Goal: Task Accomplishment & Management: Manage account settings

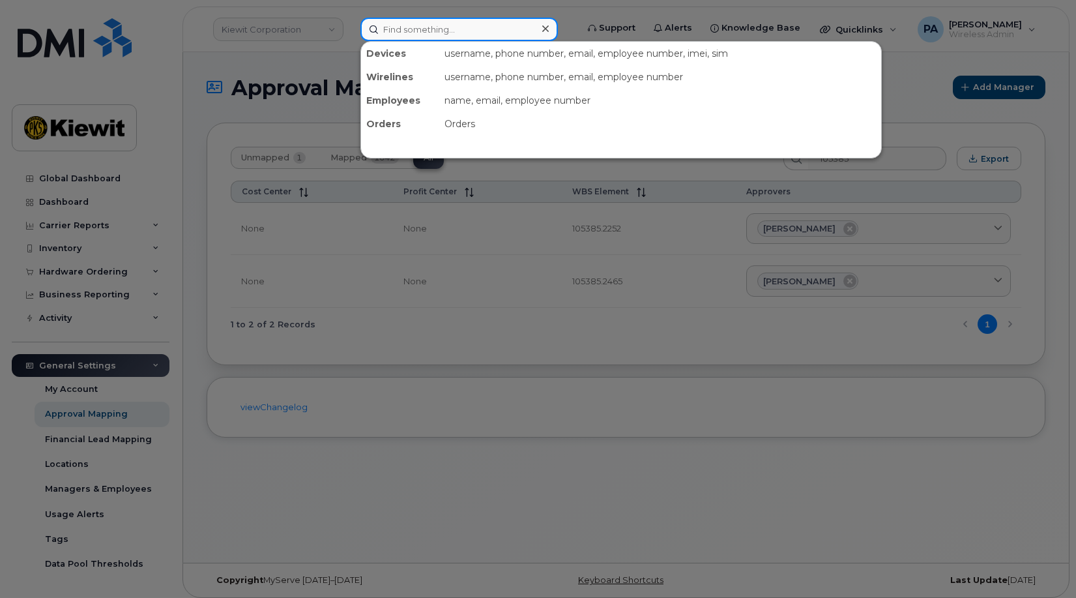
drag, startPoint x: 430, startPoint y: 27, endPoint x: 560, endPoint y: 22, distance: 129.8
click at [430, 27] on input at bounding box center [458, 29] width 197 height 23
paste input "3033925138"
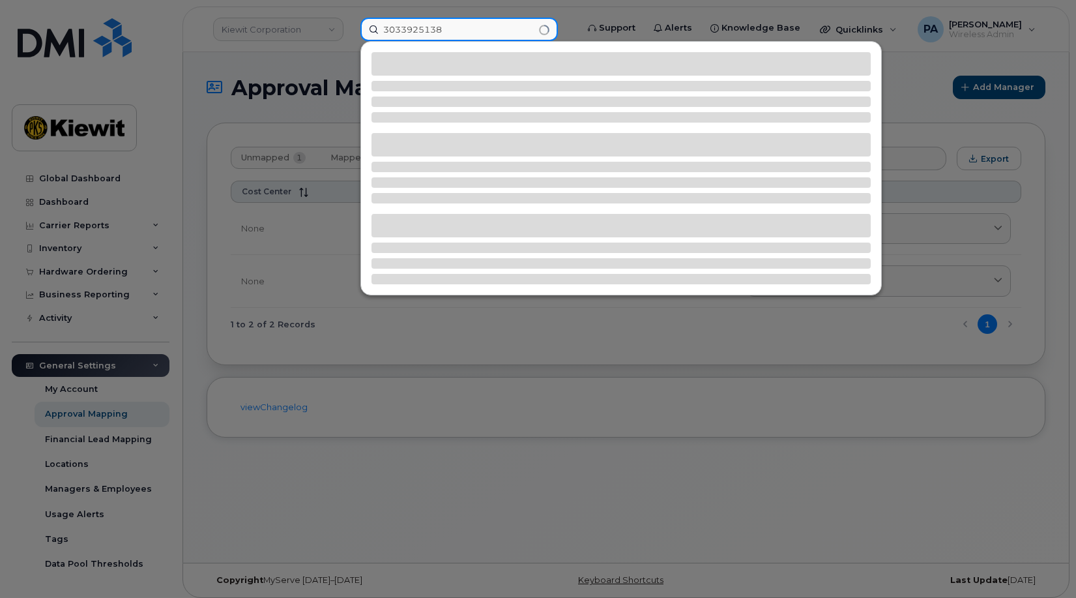
type input "3033925138"
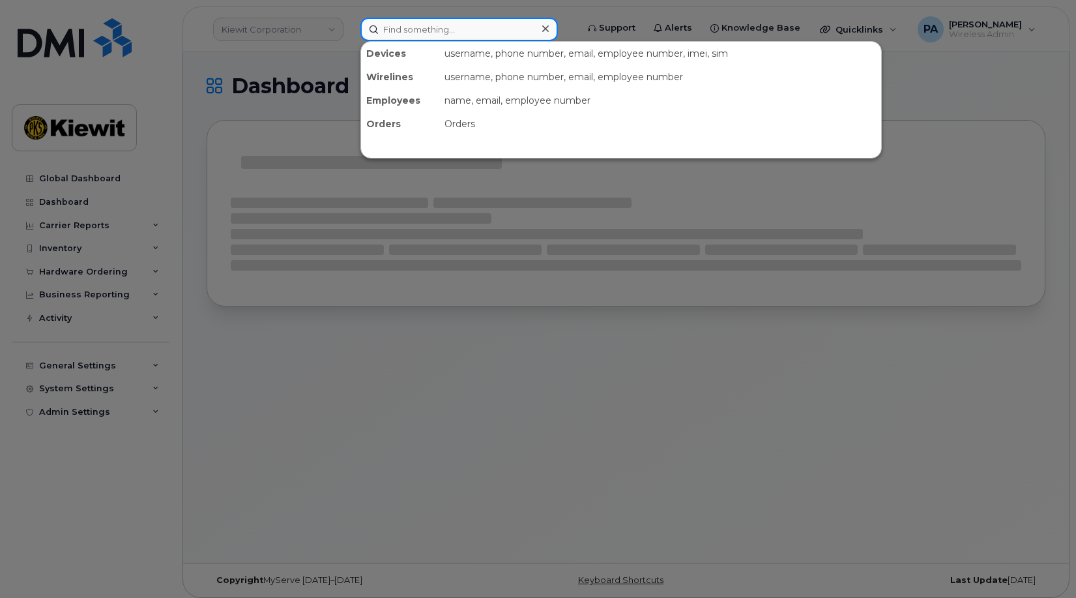
click at [424, 28] on input at bounding box center [458, 29] width 197 height 23
paste input "3033925138"
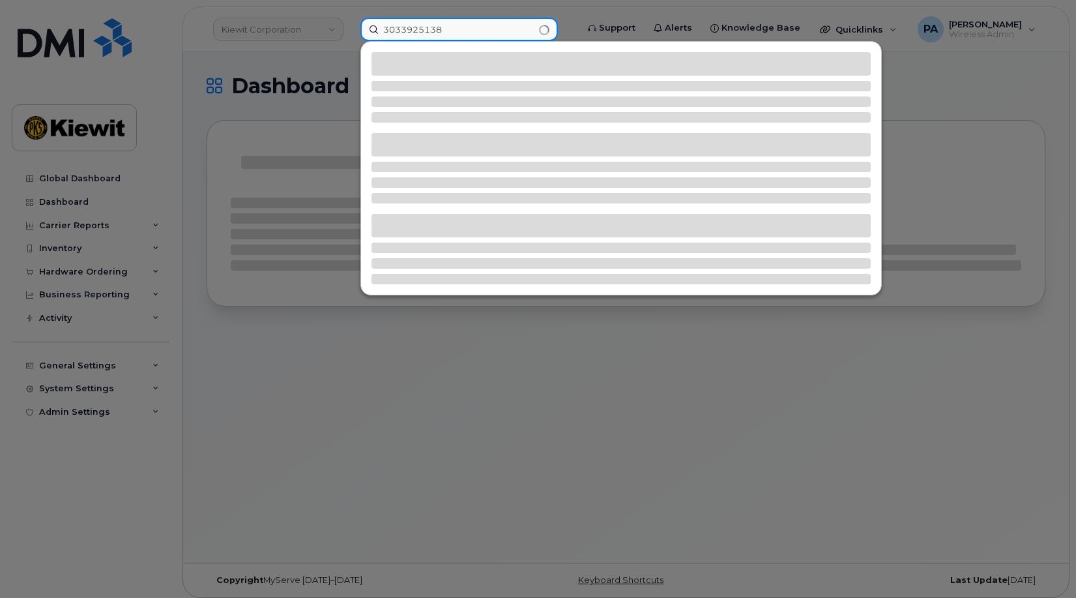
type input "3033925138"
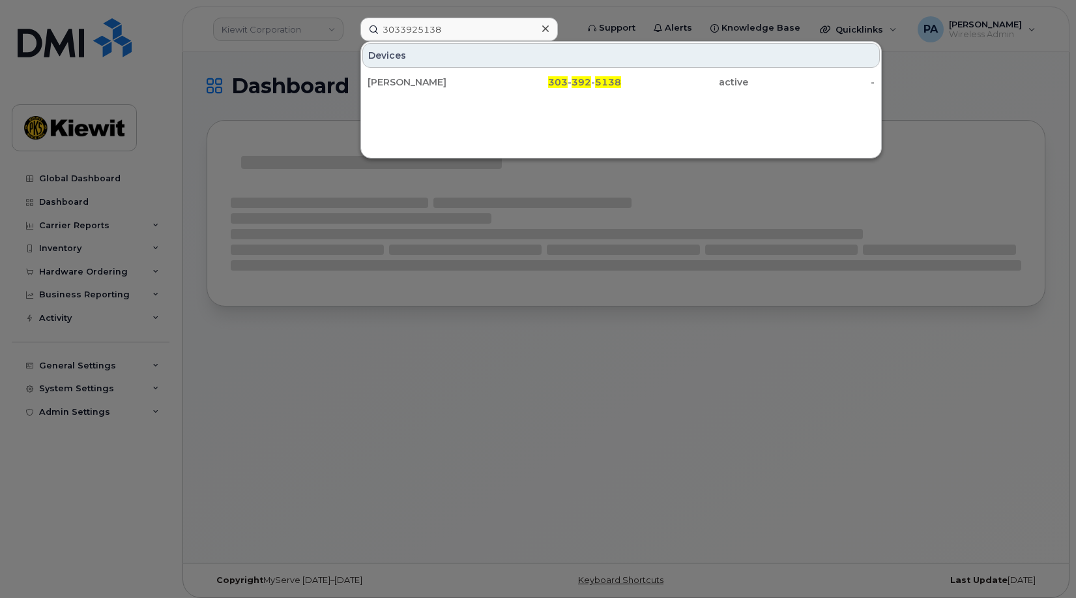
drag, startPoint x: 416, startPoint y: 79, endPoint x: 332, endPoint y: 9, distance: 108.7
click at [416, 79] on div "[PERSON_NAME]" at bounding box center [431, 82] width 127 height 13
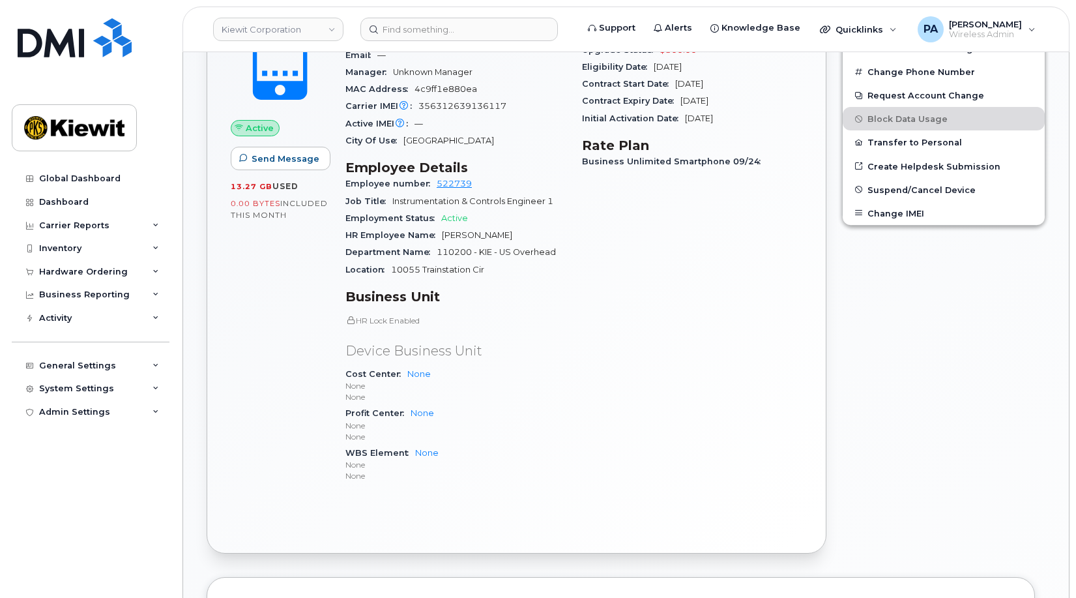
scroll to position [130, 0]
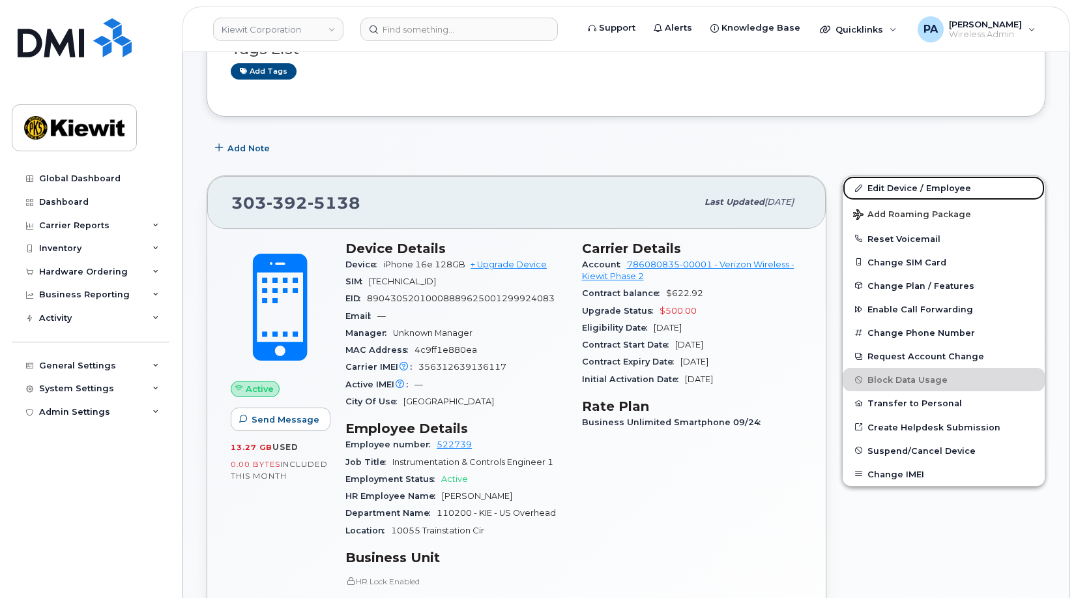
drag, startPoint x: 901, startPoint y: 189, endPoint x: 639, endPoint y: 94, distance: 277.9
click at [901, 189] on link "Edit Device / Employee" at bounding box center [944, 187] width 202 height 23
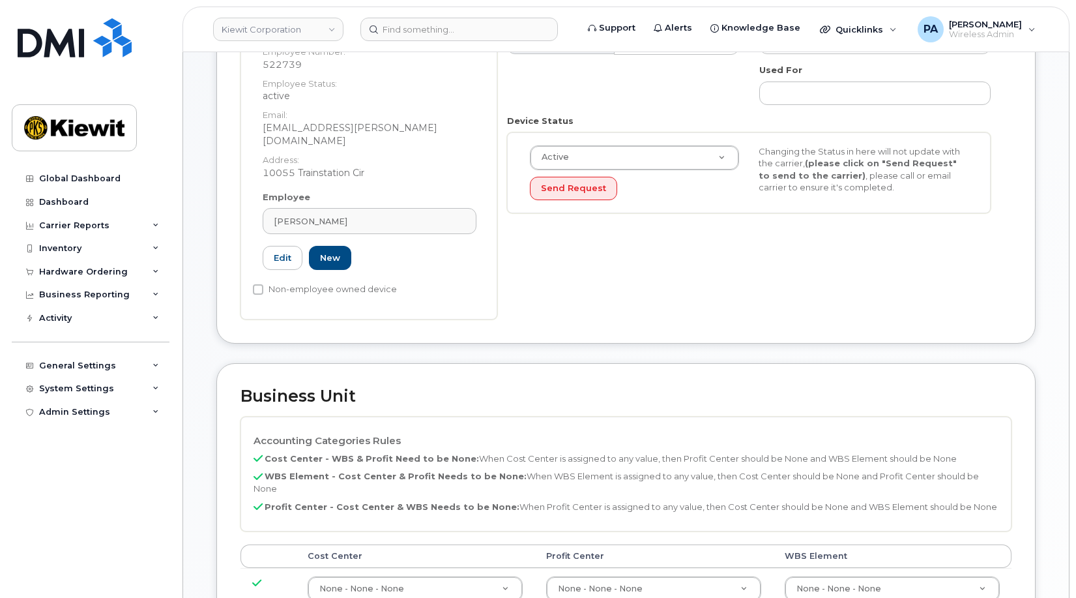
scroll to position [326, 0]
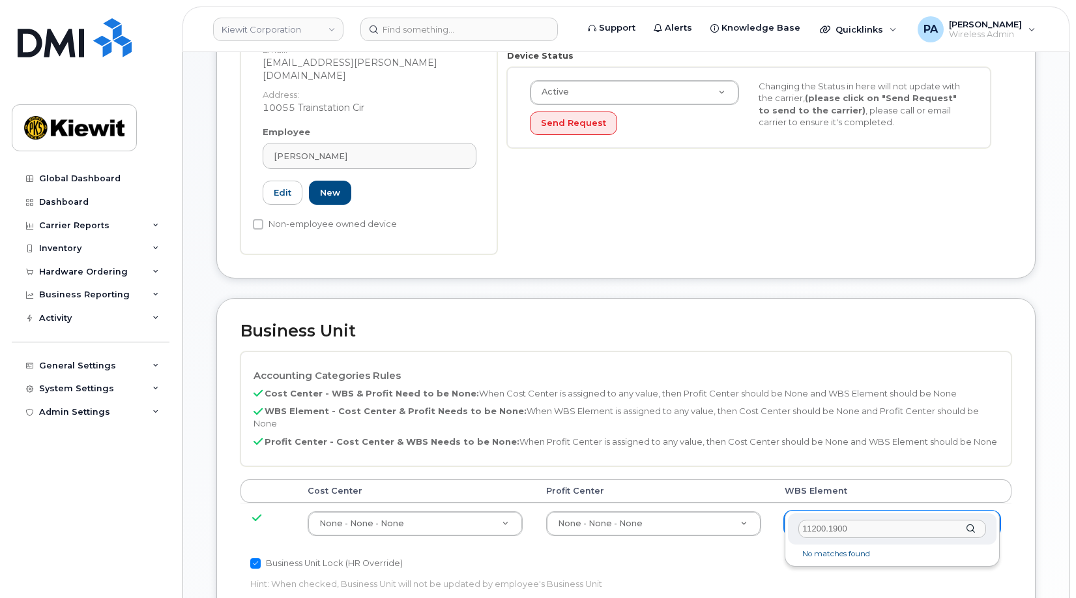
click at [813, 526] on input "11200.1900" at bounding box center [892, 528] width 188 height 19
drag, startPoint x: 849, startPoint y: 528, endPoint x: 701, endPoint y: 530, distance: 147.3
click at [701, 530] on body "Kiewit Corporation Support Alerts Knowledge Base Quicklinks Suspend / Cancel De…" at bounding box center [538, 356] width 1076 height 1365
type input "110200.1"
click at [816, 527] on input "text" at bounding box center [892, 528] width 188 height 19
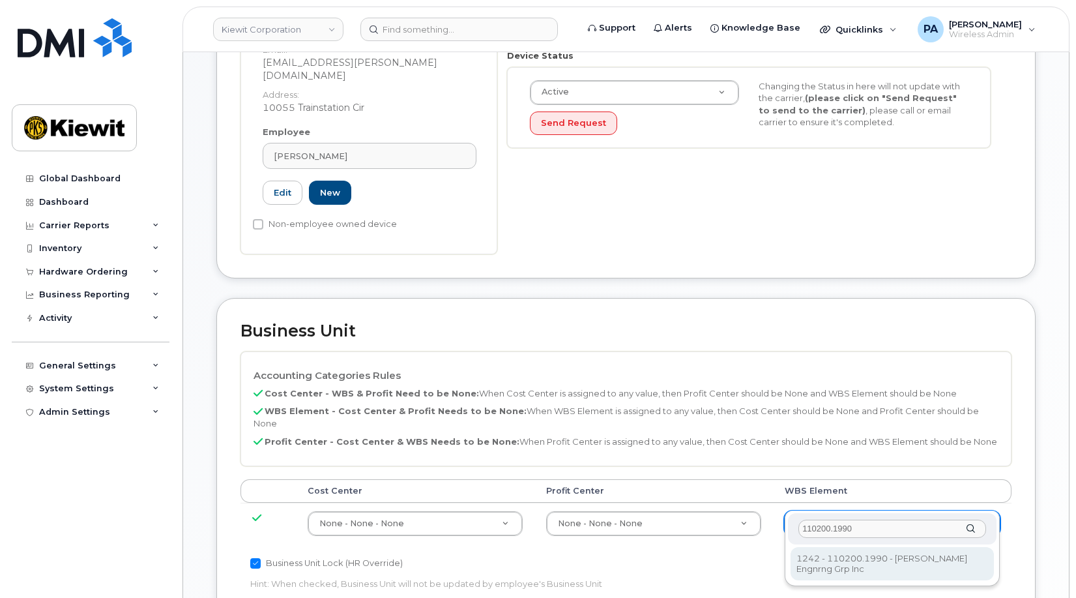
type input "110200.1990"
type input "29990217"
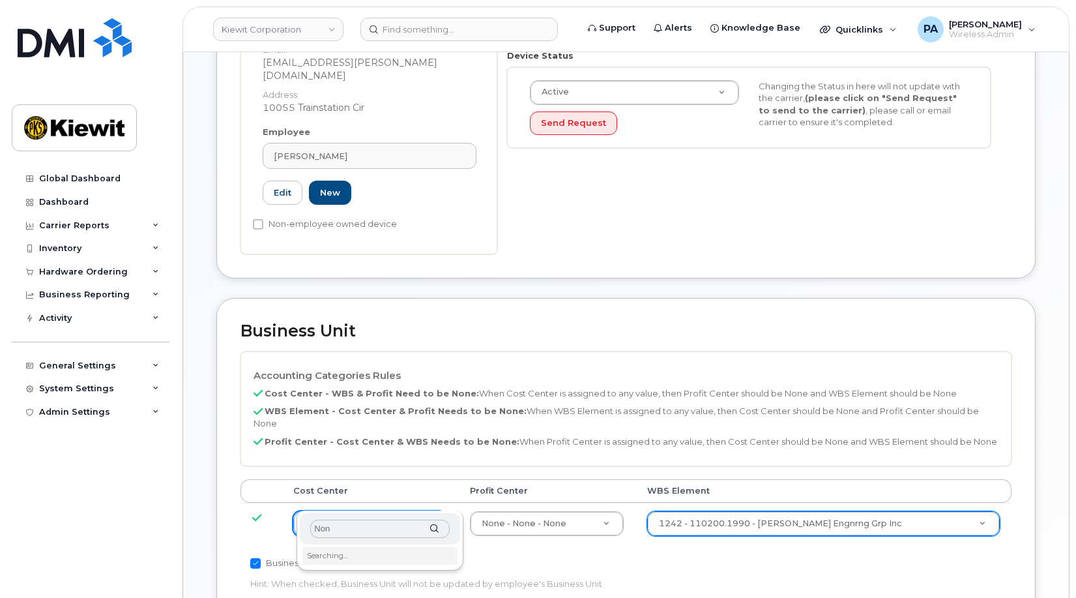
type input "None"
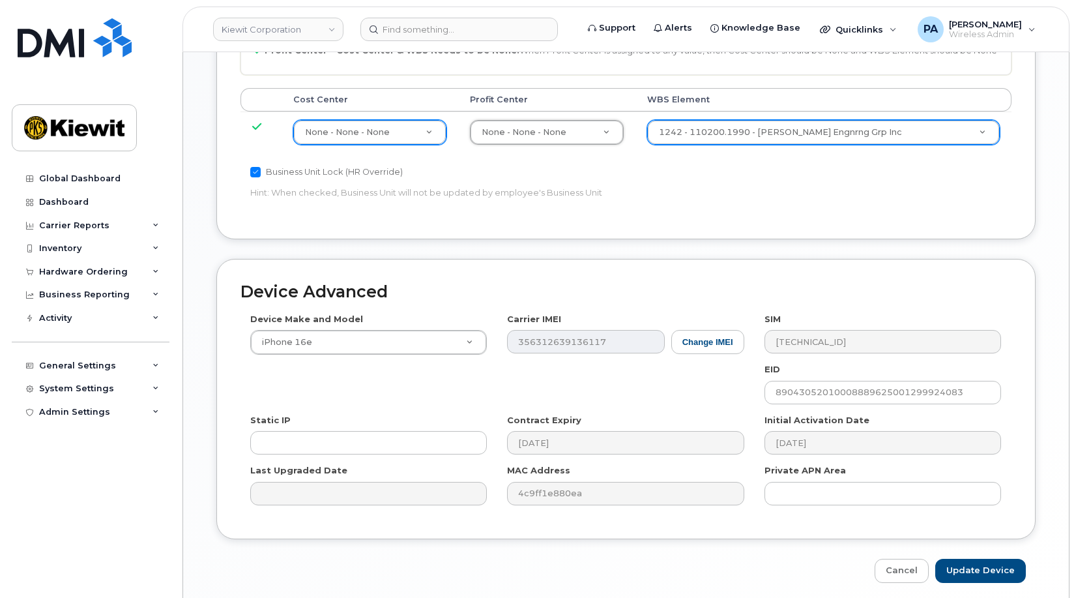
scroll to position [742, 0]
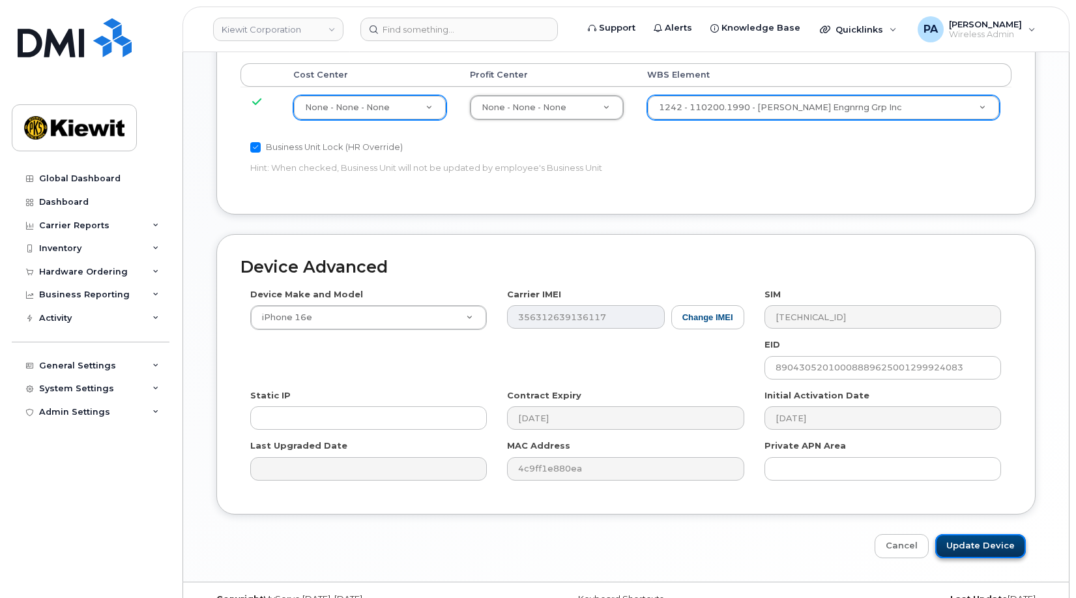
click at [955, 534] on input "Update Device" at bounding box center [980, 546] width 91 height 24
type input "Saving..."
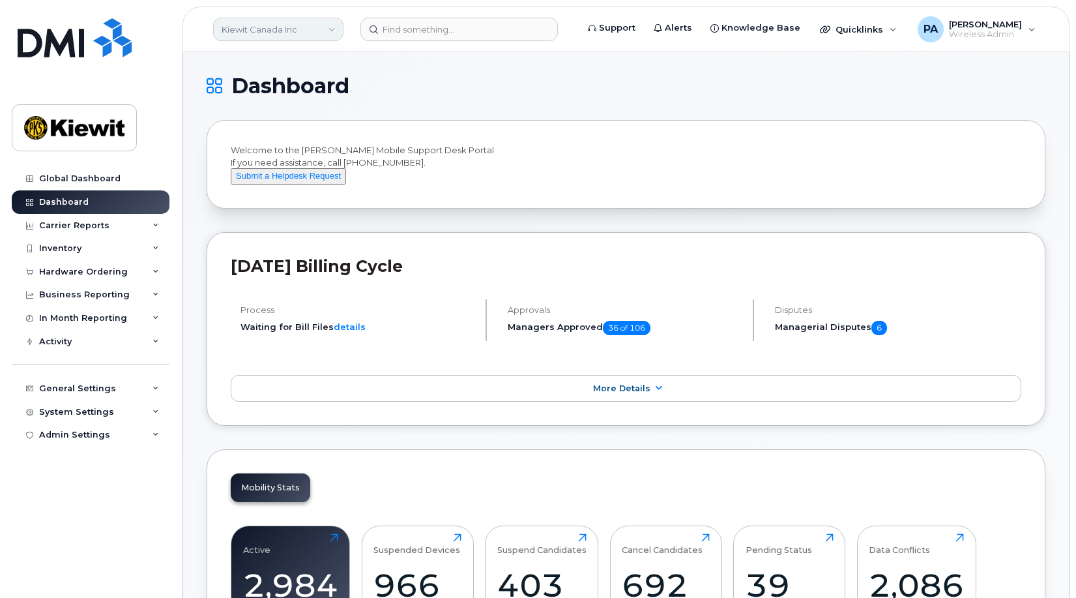
click at [276, 29] on link "Kiewit Canada Inc" at bounding box center [278, 29] width 130 height 23
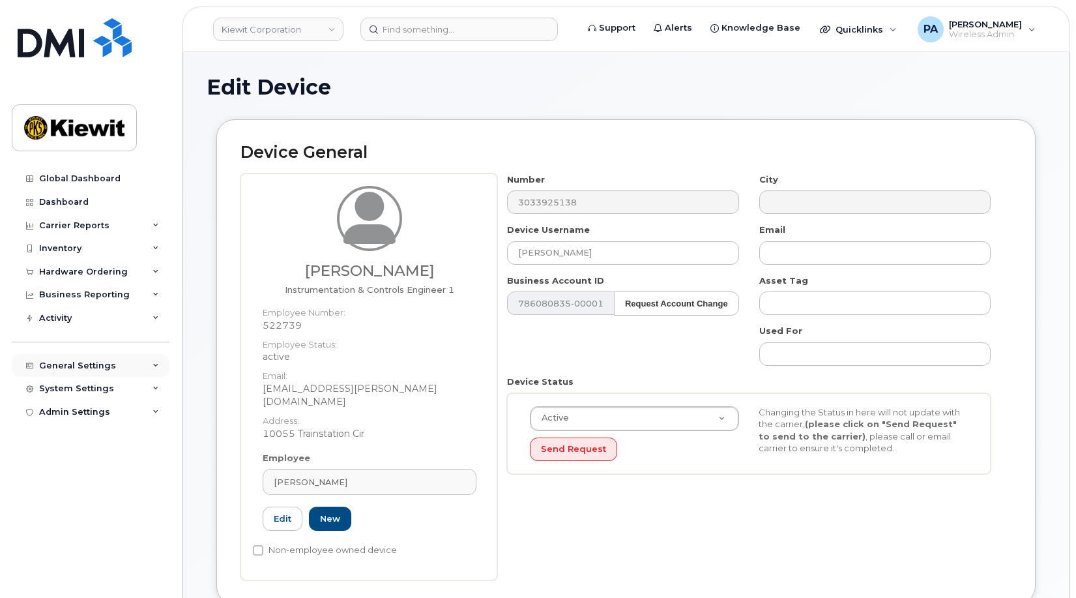
click at [104, 364] on div "General Settings" at bounding box center [77, 365] width 77 height 10
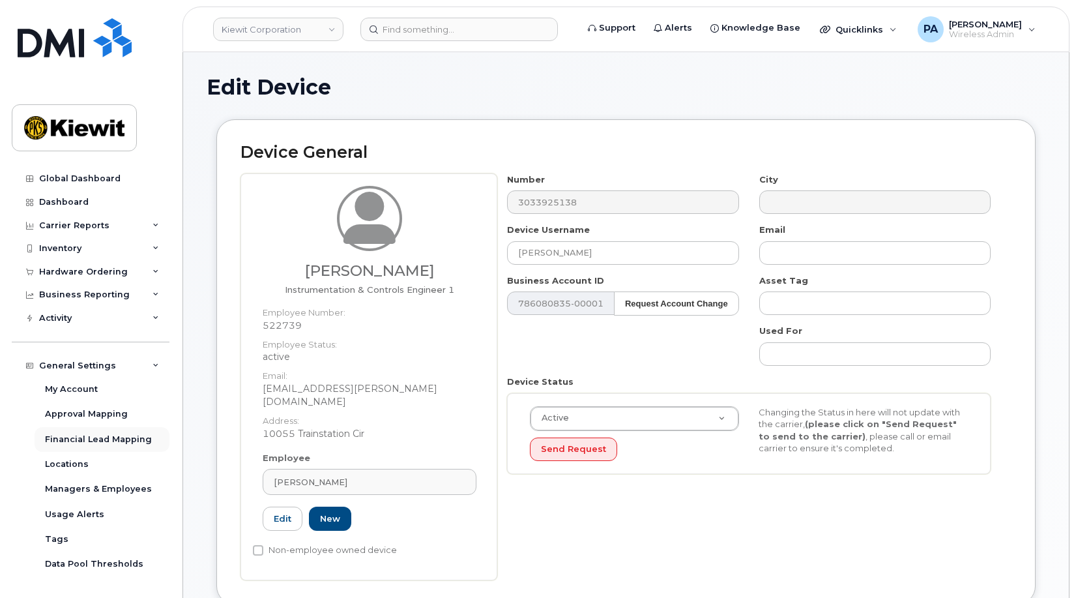
scroll to position [44, 0]
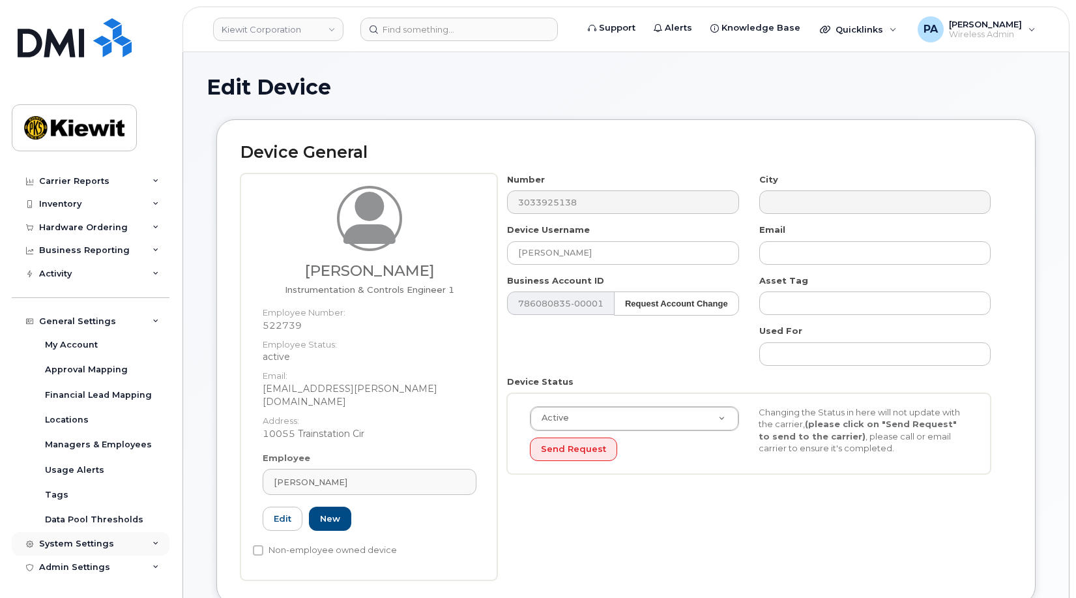
click at [77, 539] on div "System Settings" at bounding box center [76, 543] width 75 height 10
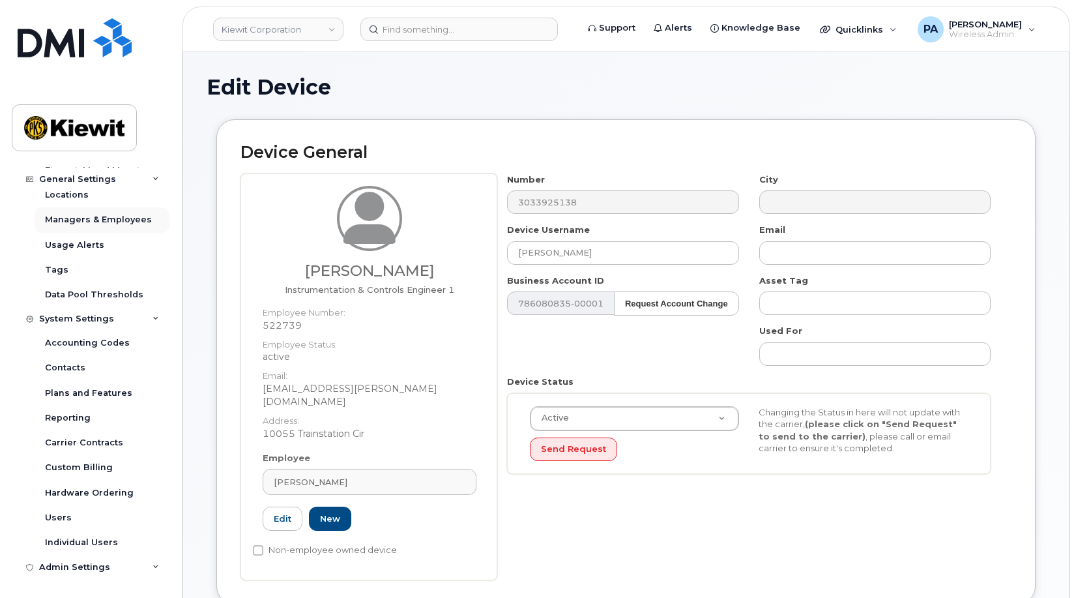
scroll to position [8, 0]
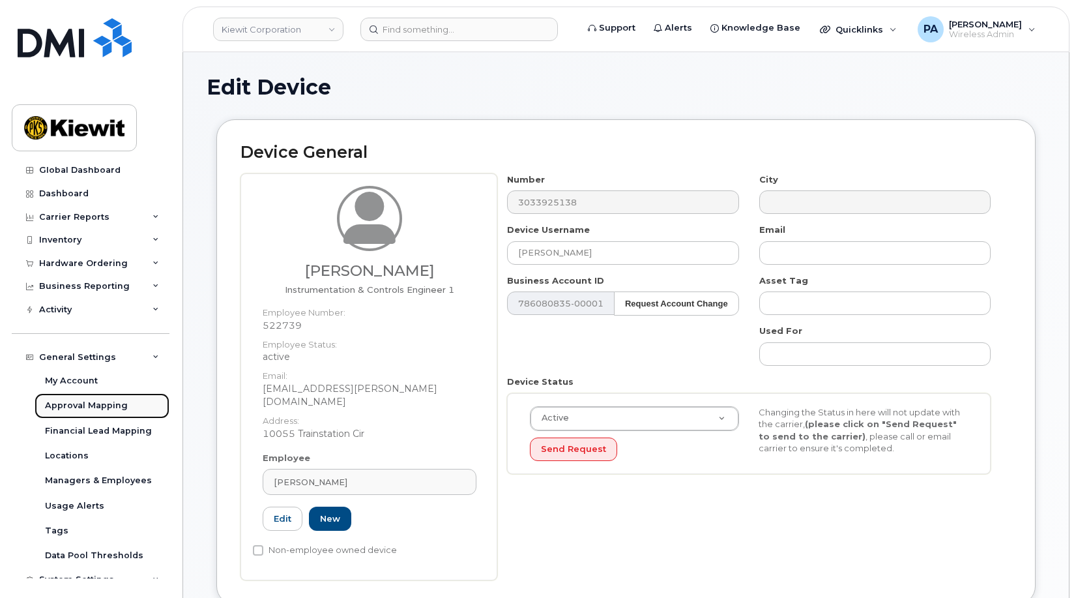
click at [79, 409] on div "Approval Mapping" at bounding box center [86, 405] width 83 height 12
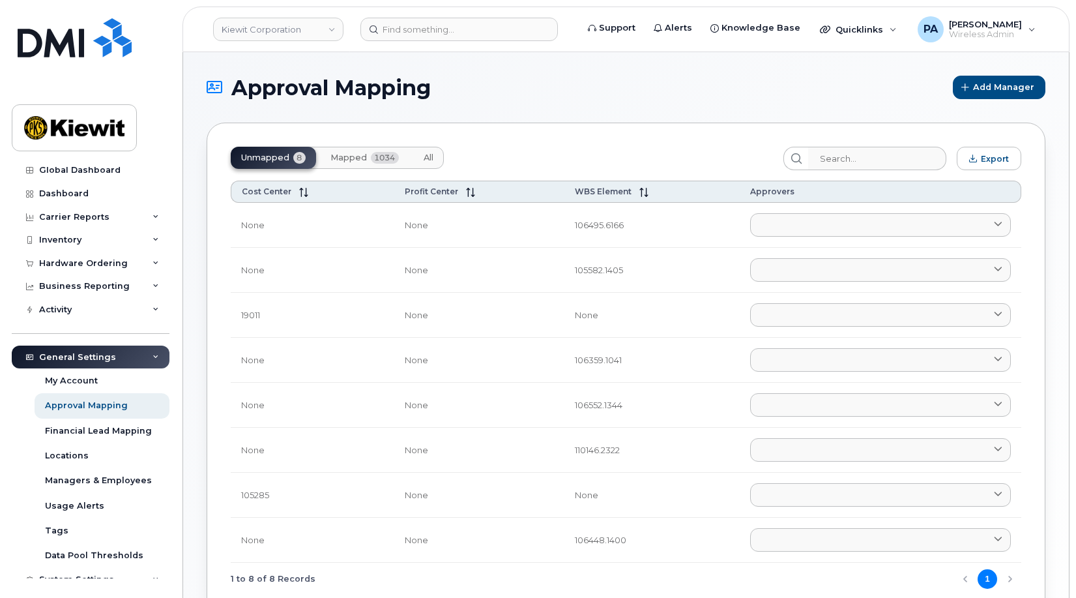
click at [431, 159] on span "All" at bounding box center [429, 157] width 10 height 10
click at [884, 160] on input "search" at bounding box center [876, 158] width 139 height 23
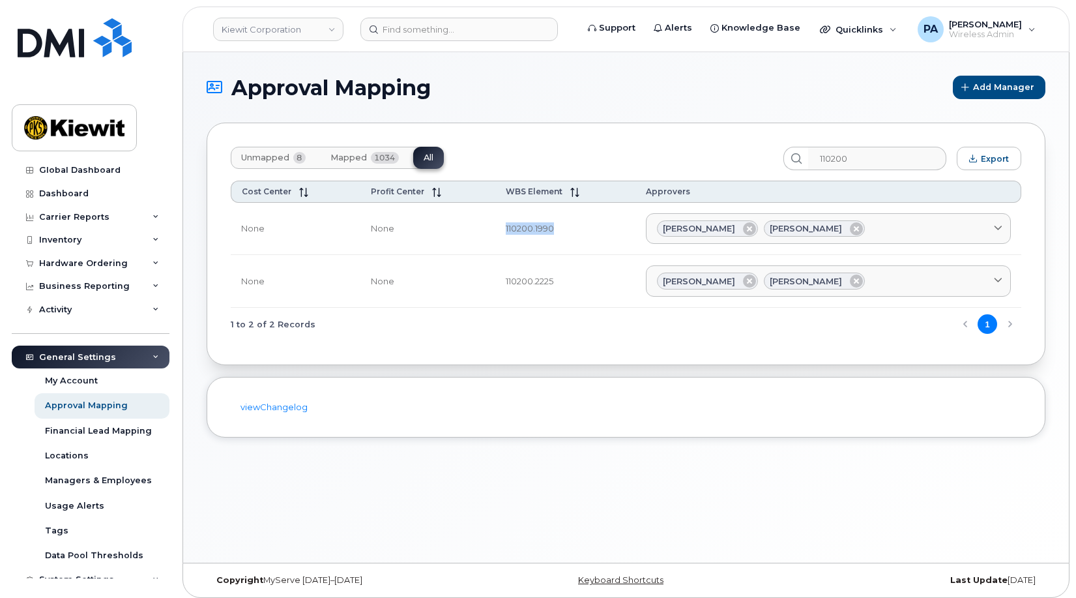
drag, startPoint x: 564, startPoint y: 232, endPoint x: 502, endPoint y: 230, distance: 61.9
click at [502, 230] on td "110200.1990" at bounding box center [564, 229] width 139 height 53
drag, startPoint x: 893, startPoint y: 156, endPoint x: 665, endPoint y: 143, distance: 229.1
click at [665, 143] on div "Unmapped 8 Mapped 1034 All 110200 Export Cost Center Profit Center WBS Element …" at bounding box center [626, 244] width 839 height 242
paste input "0294"
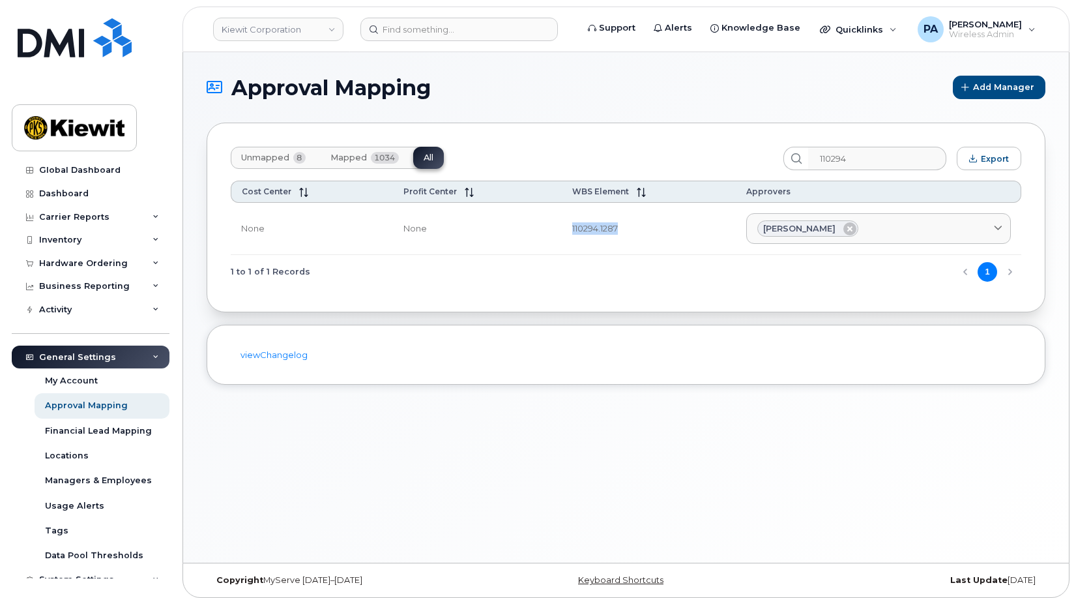
drag, startPoint x: 618, startPoint y: 229, endPoint x: 560, endPoint y: 227, distance: 57.4
click at [562, 227] on td "110294.1287" at bounding box center [649, 229] width 175 height 53
copy td "110294.1287"
click at [918, 156] on input "110294" at bounding box center [876, 158] width 139 height 23
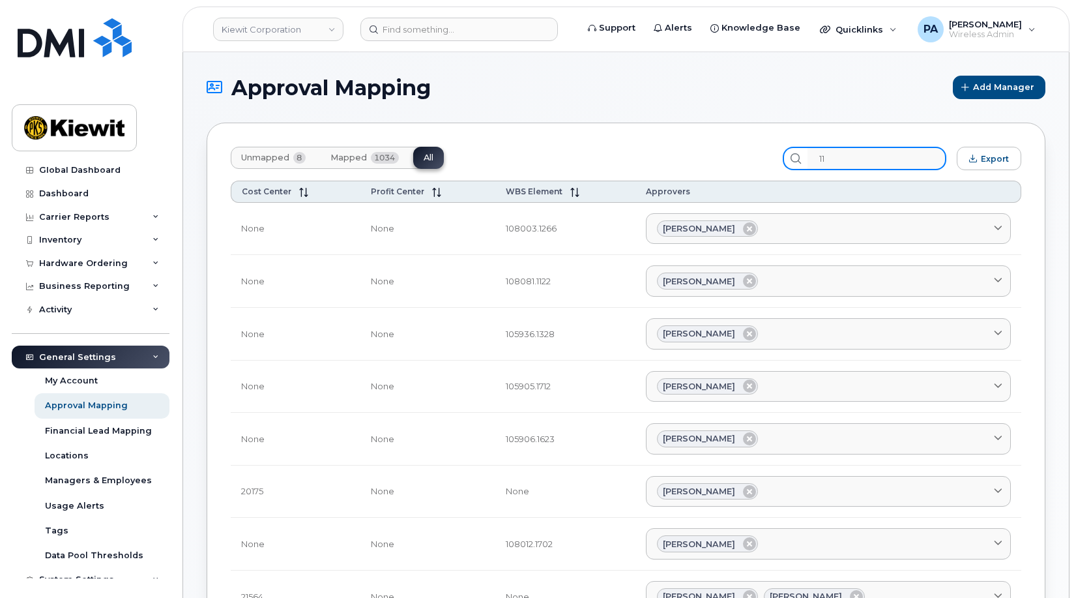
type input "1"
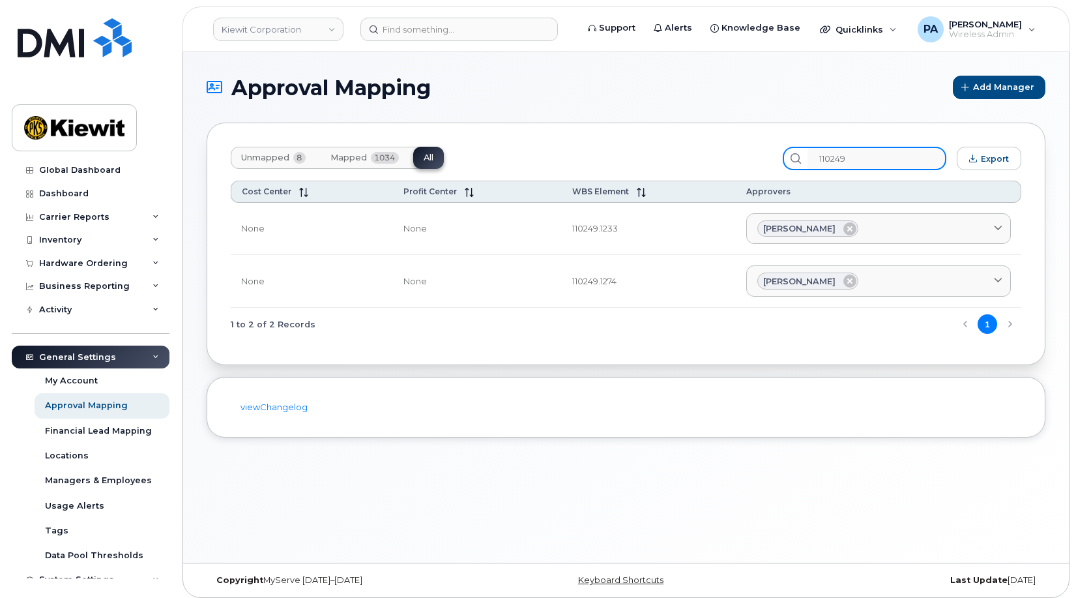
type input "110249"
drag, startPoint x: 623, startPoint y: 281, endPoint x: 563, endPoint y: 285, distance: 60.1
click at [563, 285] on td "110249.1274" at bounding box center [649, 281] width 175 height 53
copy td "110249.1274"
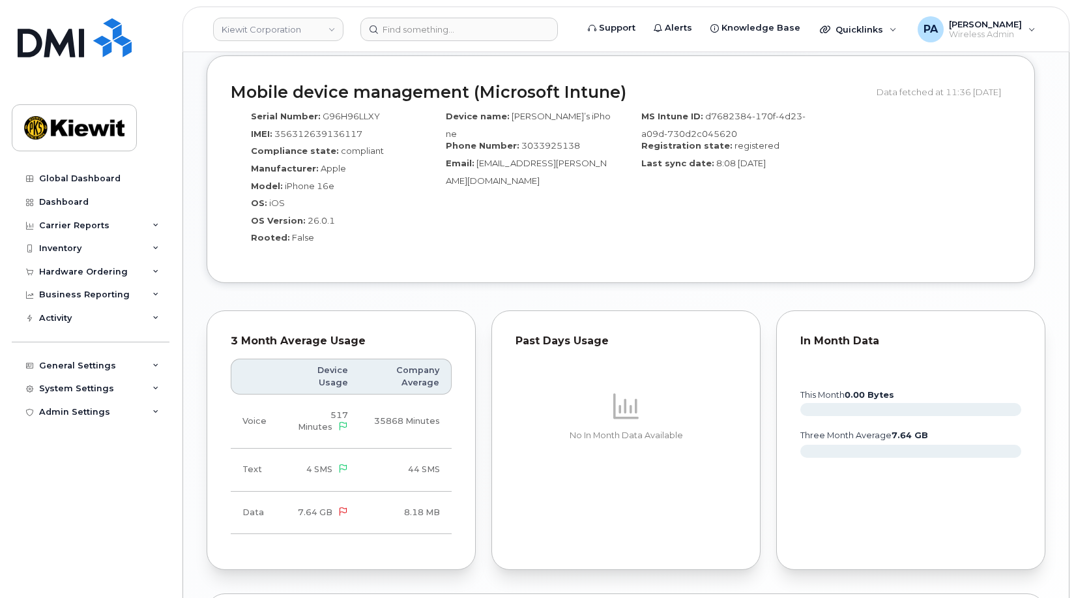
scroll to position [1195, 0]
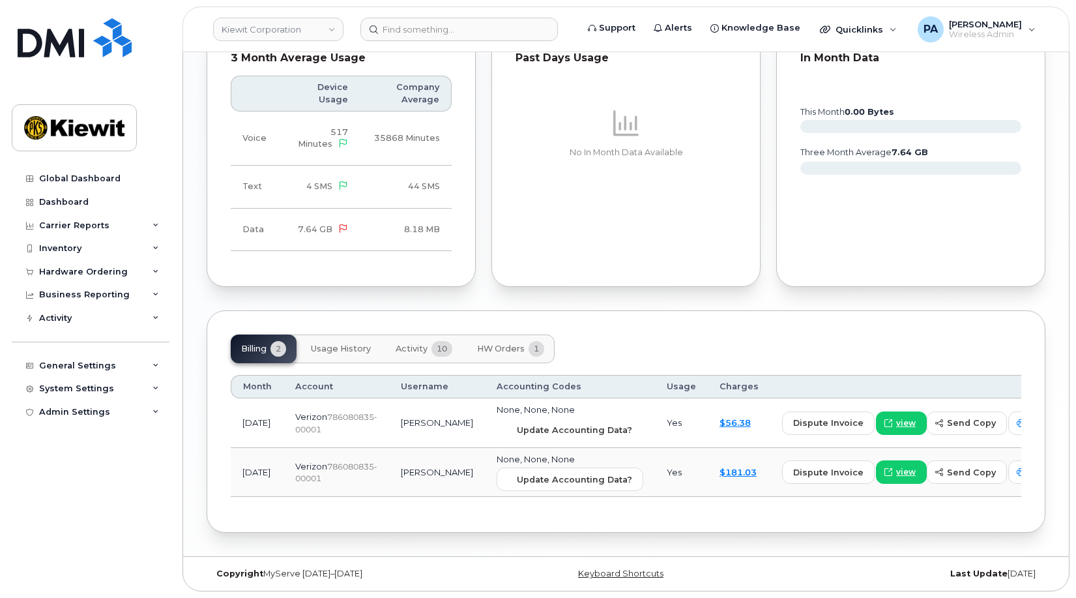
drag, startPoint x: 551, startPoint y: 433, endPoint x: 606, endPoint y: 57, distance: 379.3
click at [551, 433] on span "Update Accounting Data?" at bounding box center [574, 430] width 115 height 12
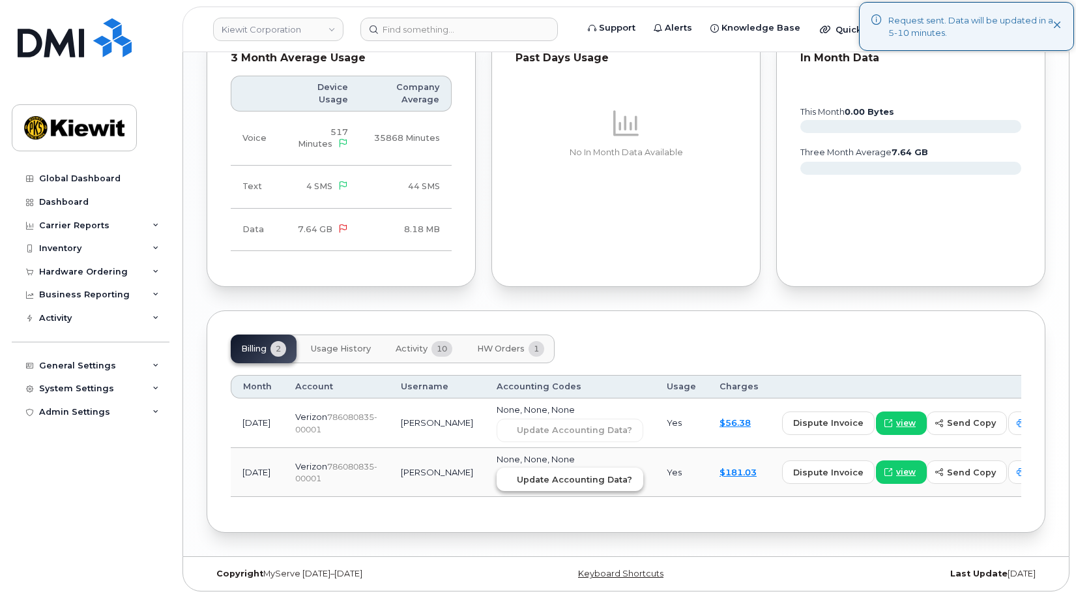
click at [540, 484] on span "Update Accounting Data?" at bounding box center [574, 479] width 115 height 12
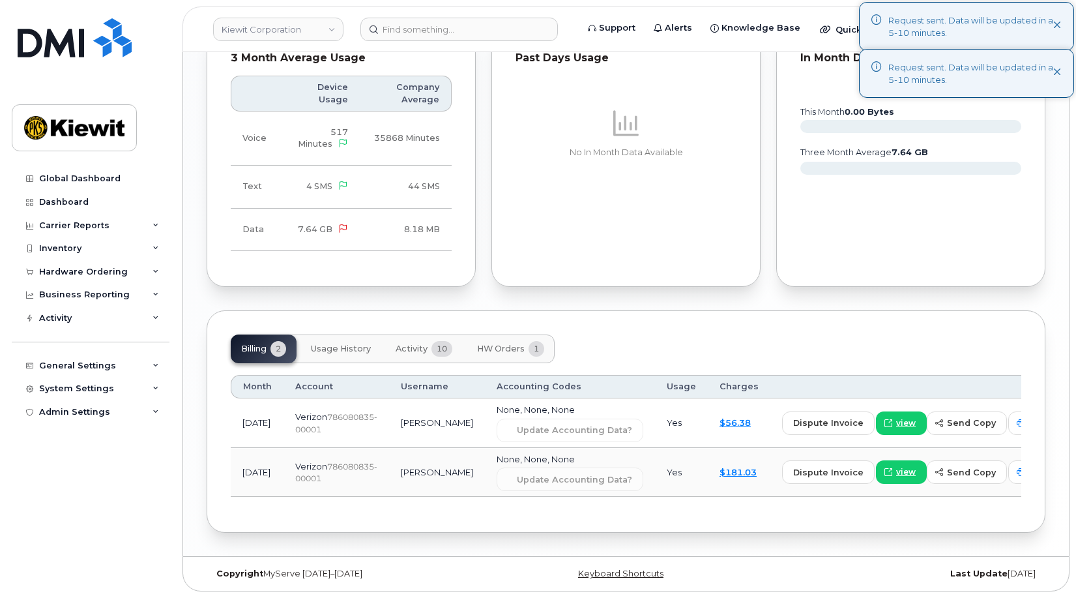
click at [501, 350] on span "HW Orders" at bounding box center [501, 348] width 48 height 10
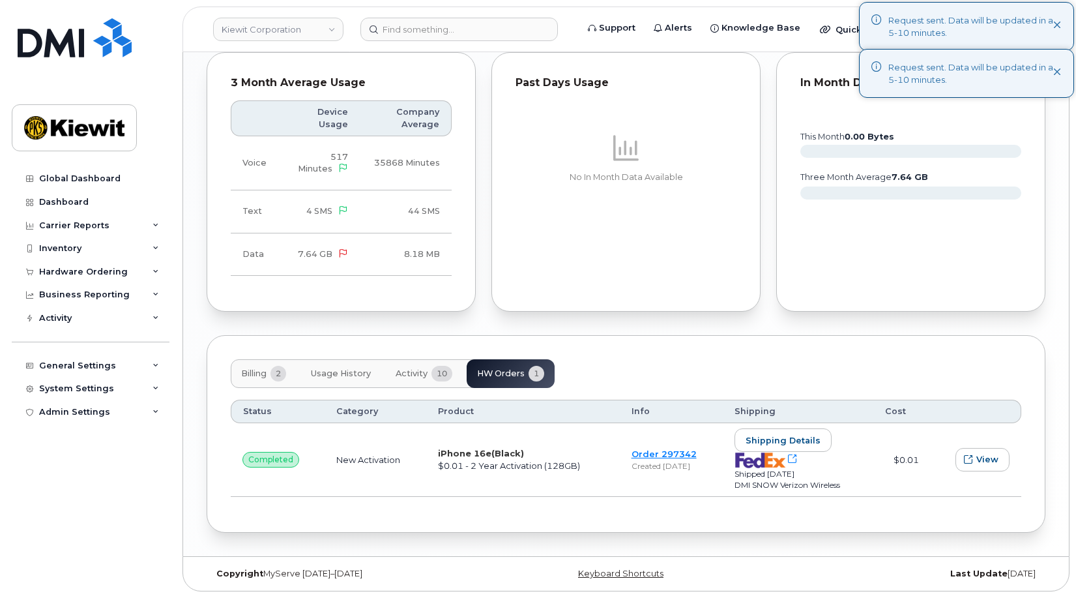
scroll to position [1170, 0]
click at [655, 457] on link "Order 297342" at bounding box center [663, 453] width 65 height 10
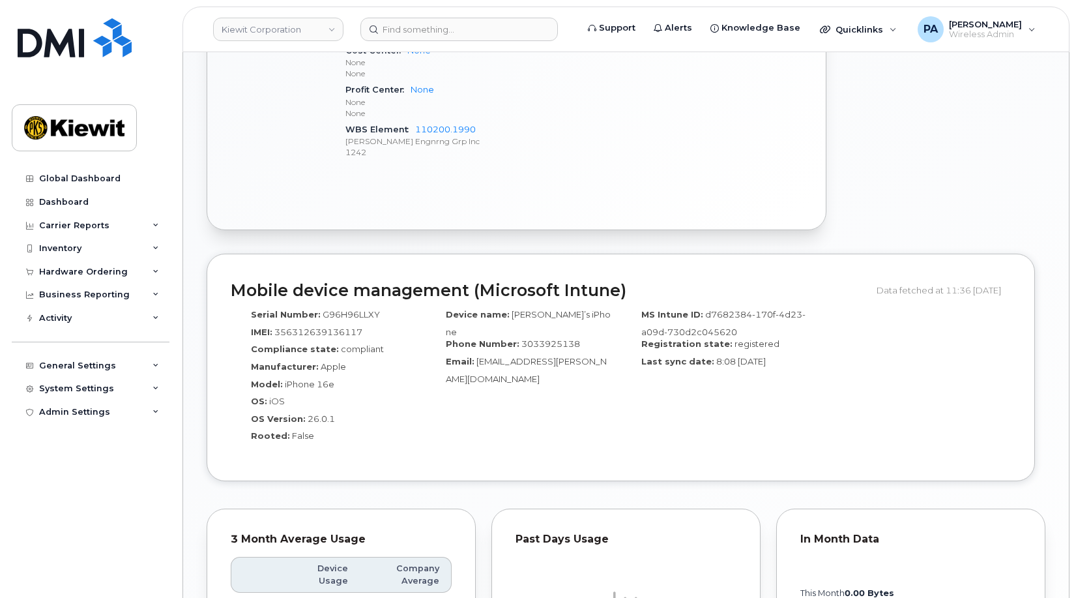
scroll to position [519, 0]
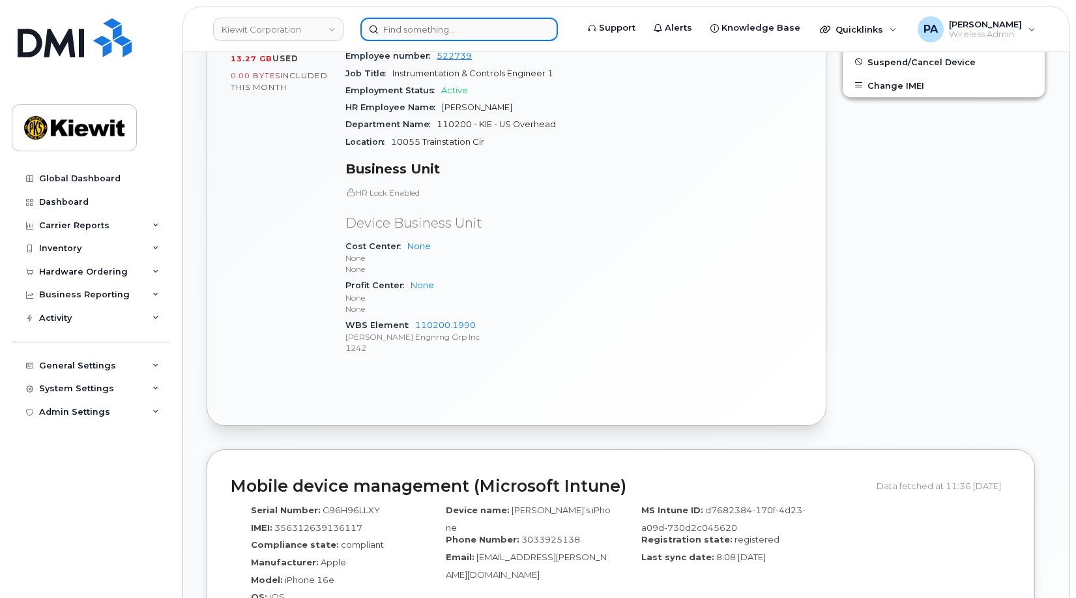
click at [403, 31] on input at bounding box center [458, 29] width 197 height 23
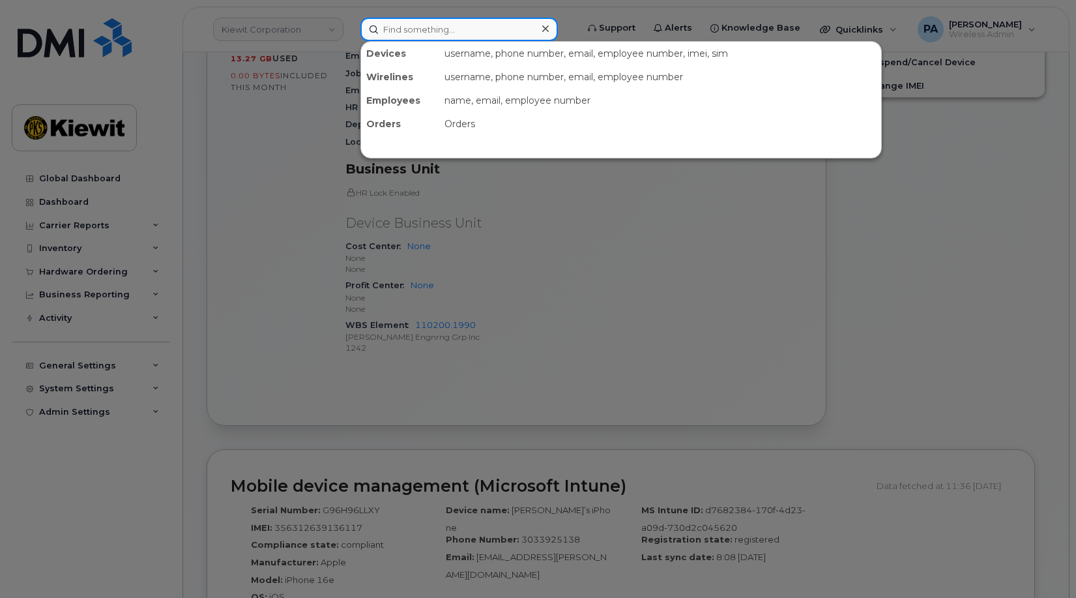
paste input "3033925899"
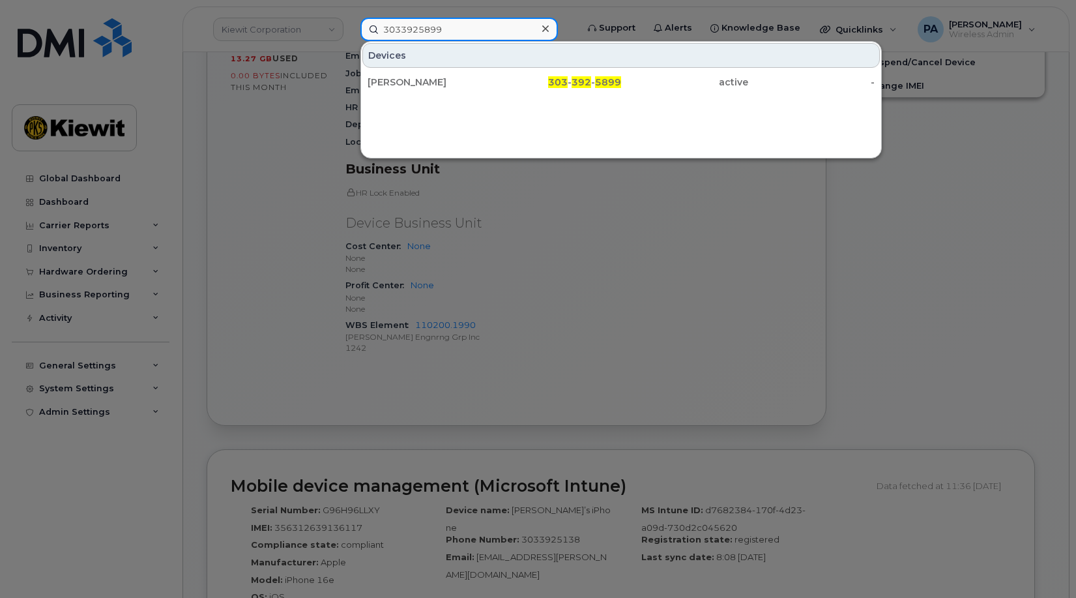
type input "3033925899"
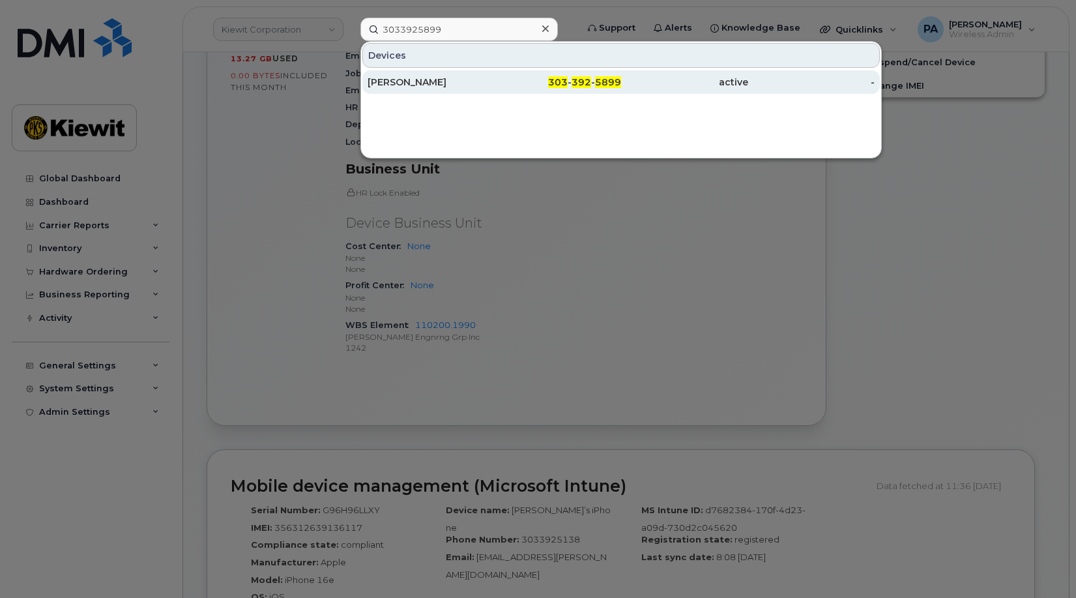
click at [436, 79] on div "[PERSON_NAME]" at bounding box center [431, 82] width 127 height 13
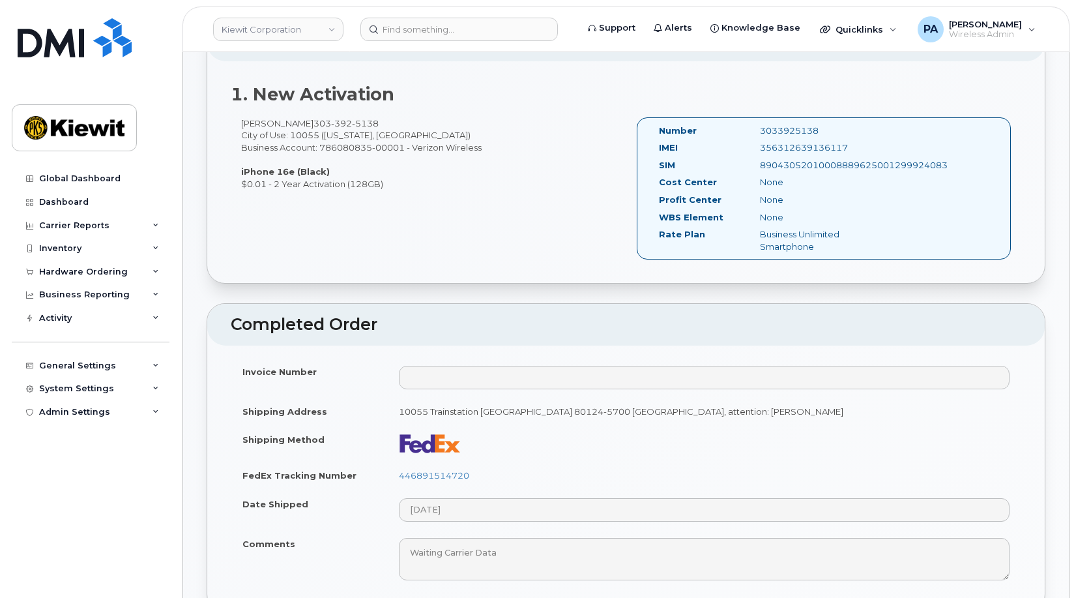
scroll to position [293, 0]
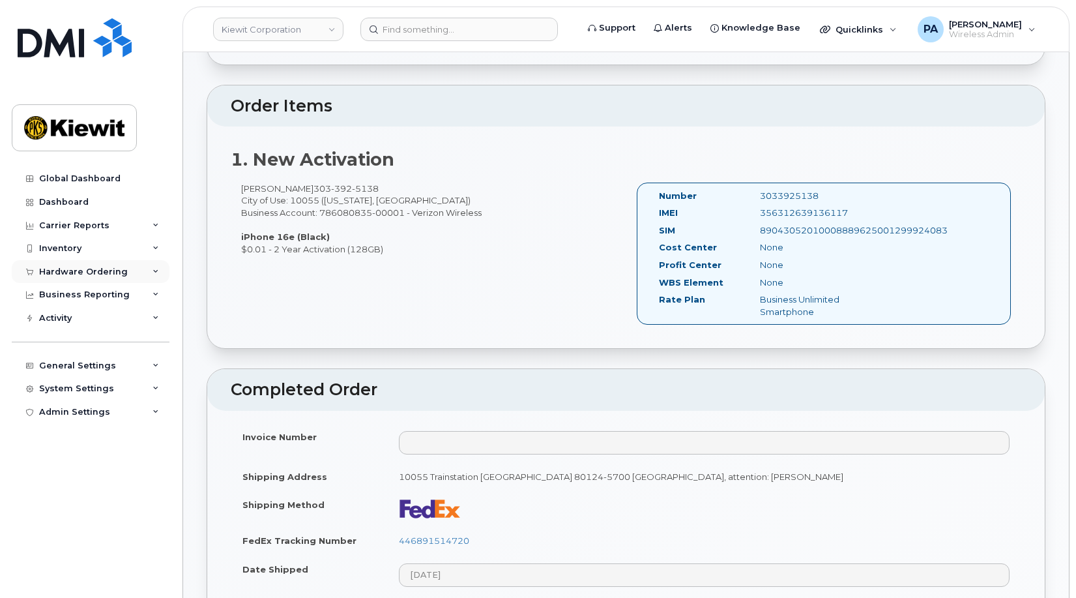
click at [99, 270] on div "Hardware Ordering" at bounding box center [83, 272] width 89 height 10
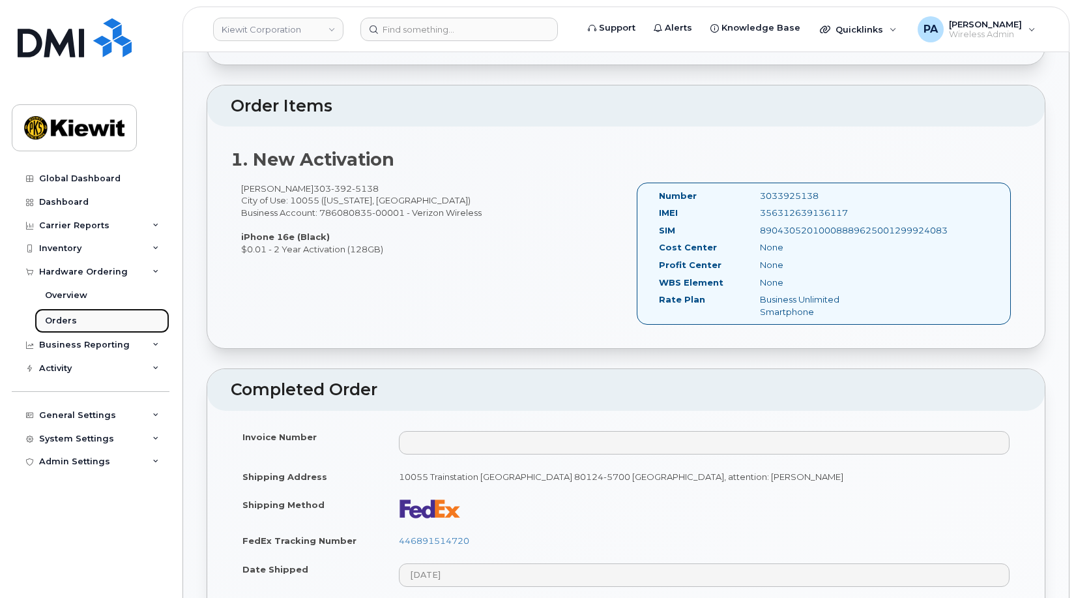
click at [71, 318] on div "Orders" at bounding box center [61, 321] width 32 height 12
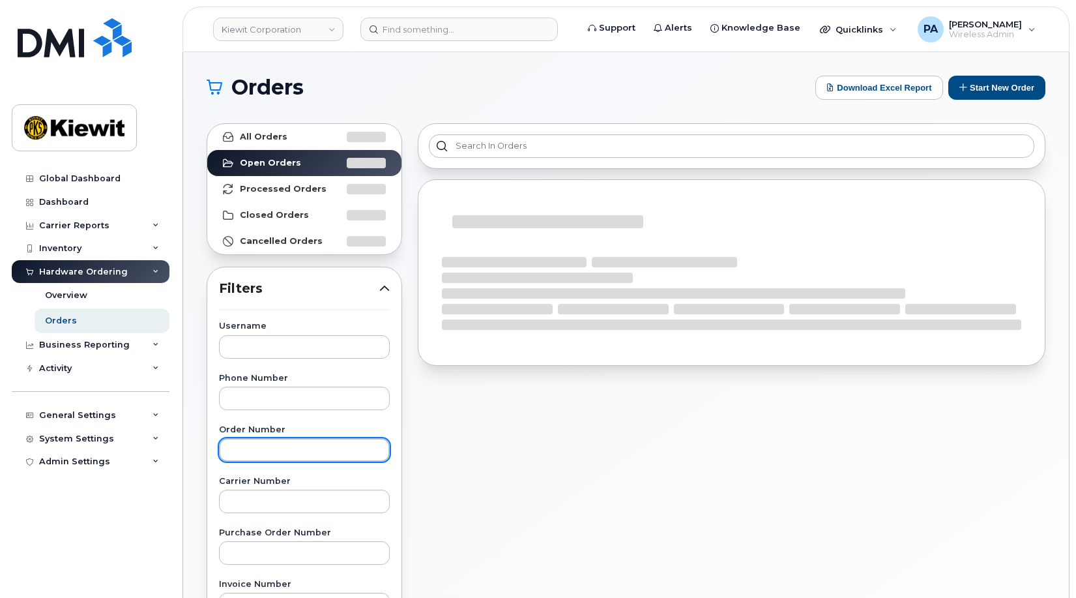
click at [310, 455] on input "text" at bounding box center [304, 449] width 171 height 23
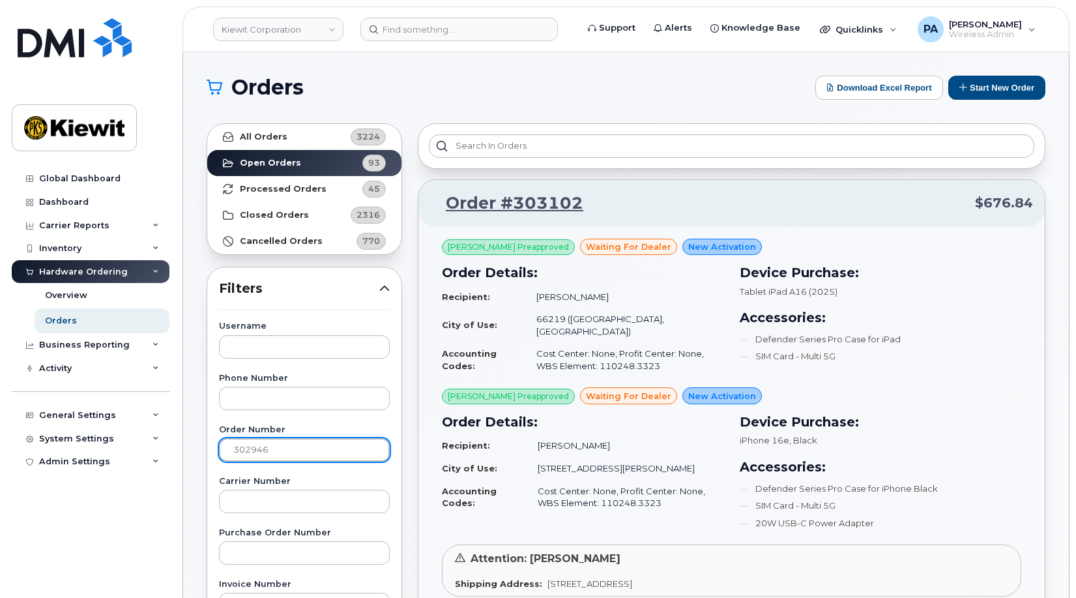
type input "302946"
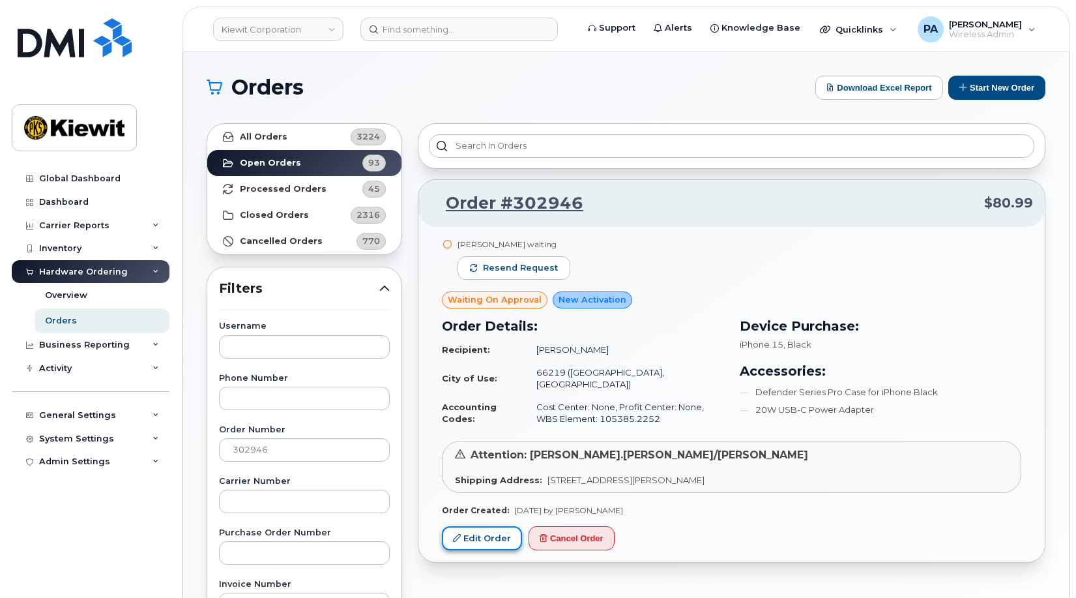
click at [495, 526] on link "Edit Order" at bounding box center [482, 538] width 80 height 24
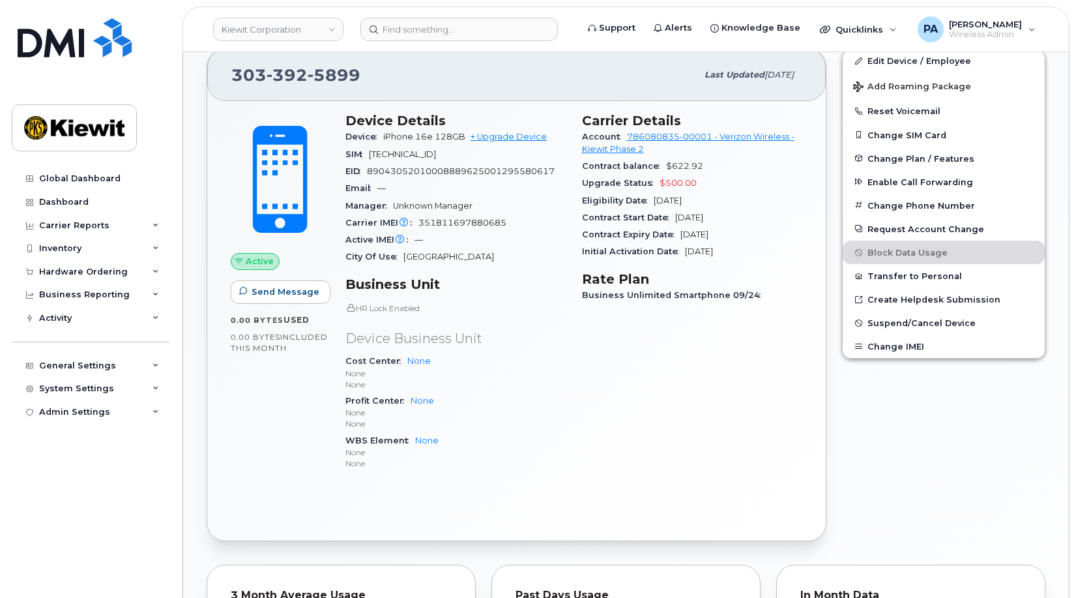
scroll to position [242, 0]
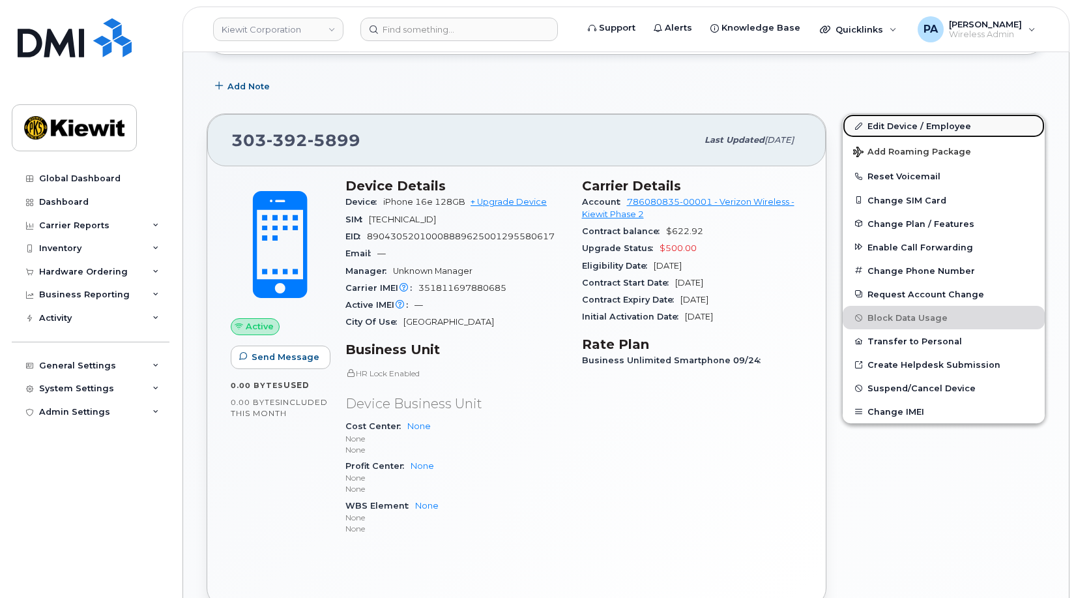
click at [921, 126] on link "Edit Device / Employee" at bounding box center [944, 125] width 202 height 23
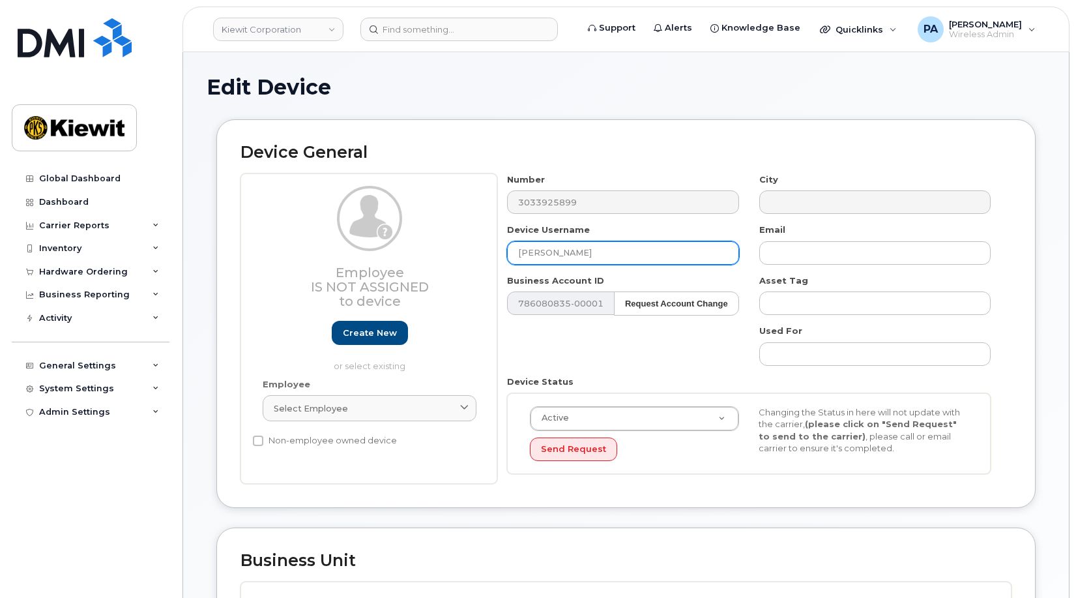
drag, startPoint x: 598, startPoint y: 254, endPoint x: 458, endPoint y: 247, distance: 139.6
click at [458, 247] on div "Employee Is not assigned to device Create new or select existing Employee Selec…" at bounding box center [625, 328] width 771 height 311
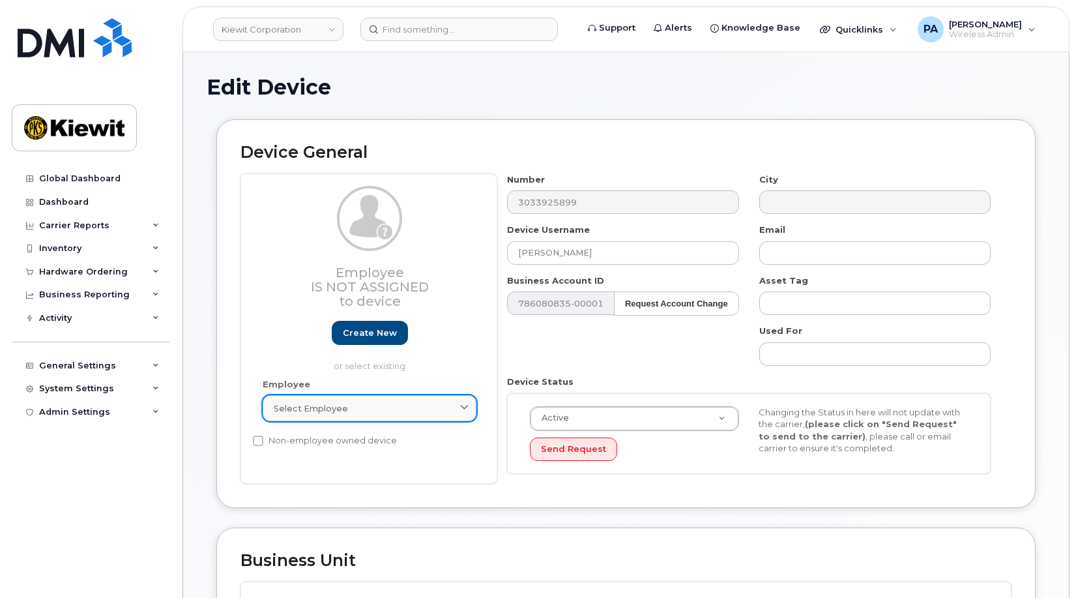
click at [387, 402] on div "Select employee" at bounding box center [370, 408] width 192 height 12
paste input "[PERSON_NAME]"
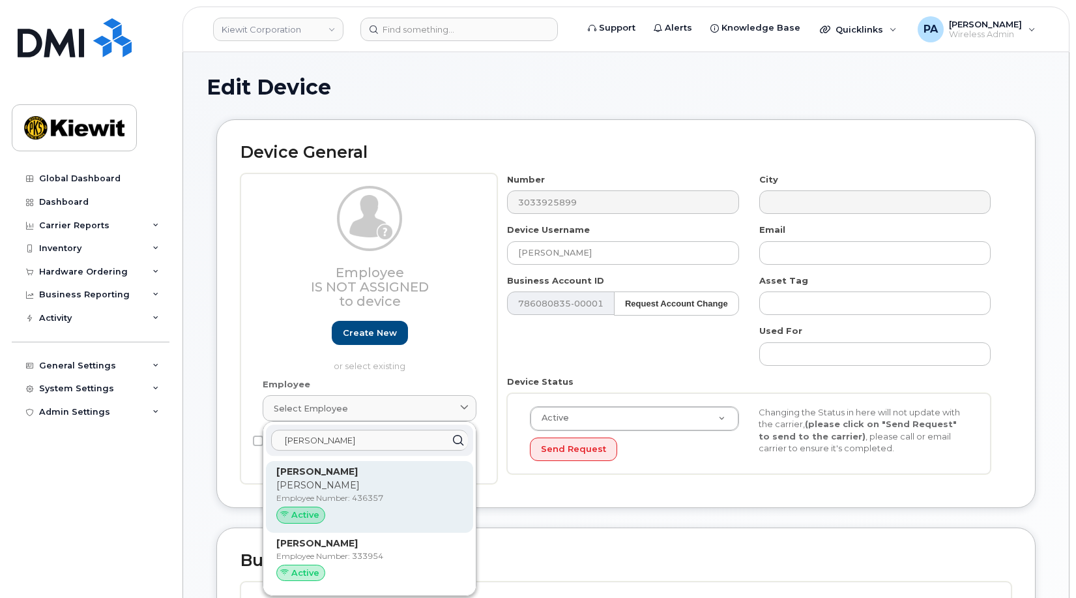
type input "[PERSON_NAME]"
click at [355, 491] on p "Shane" at bounding box center [369, 485] width 186 height 14
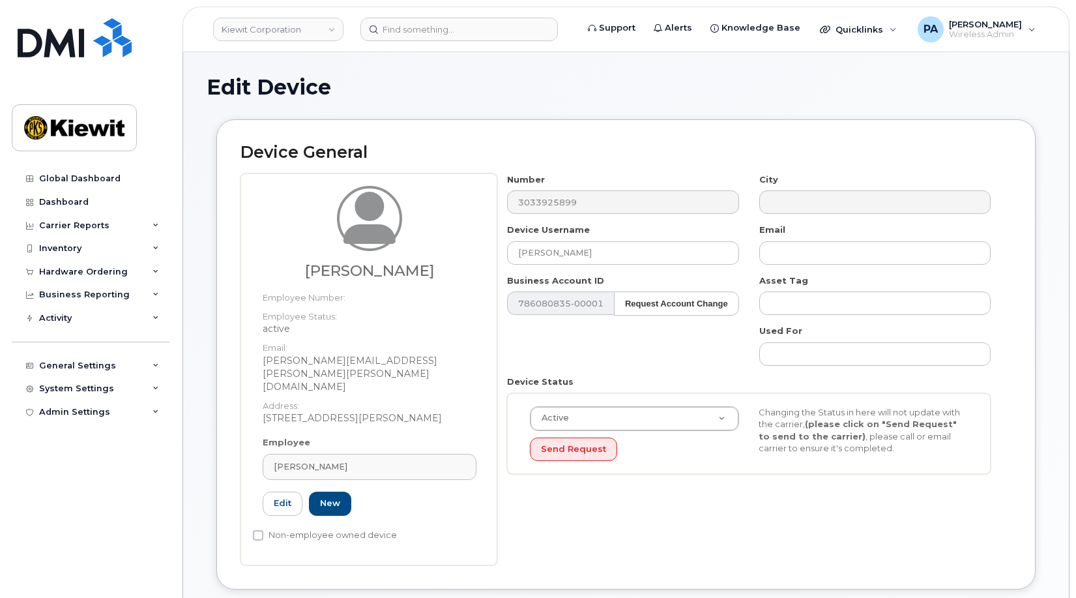
type input "436357"
type input "[PERSON_NAME]"
type input "[PERSON_NAME][EMAIL_ADDRESS][PERSON_NAME][PERSON_NAME][DOMAIN_NAME]"
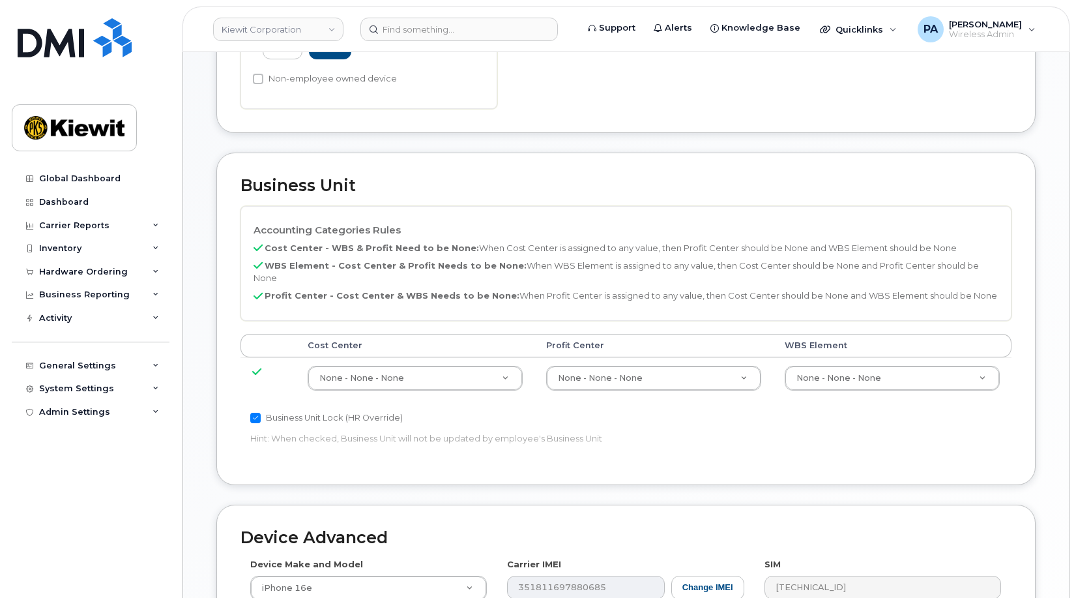
scroll to position [714, 0]
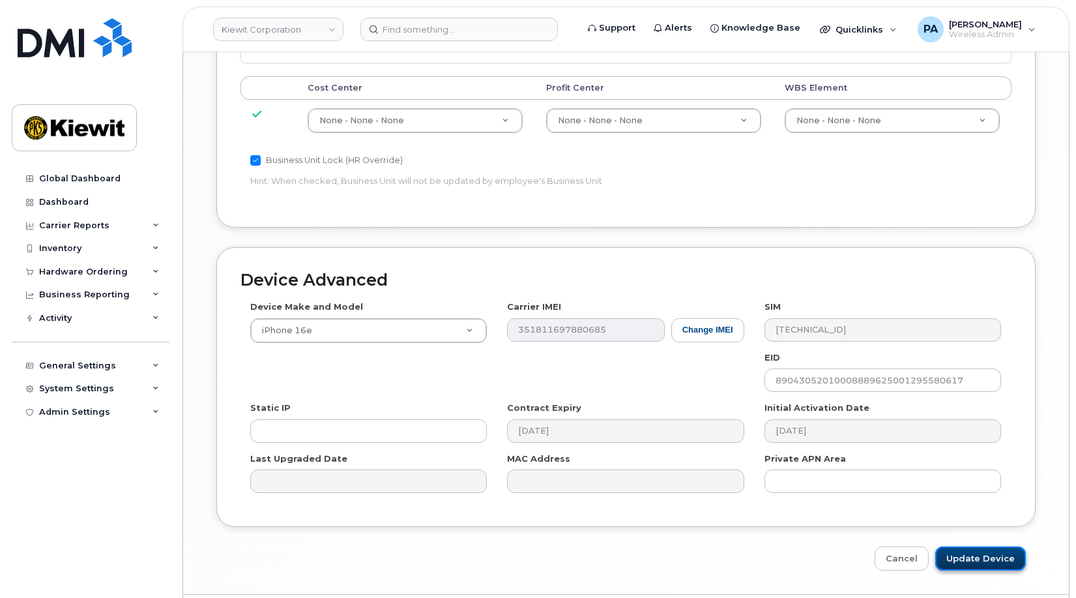
click at [990, 546] on input "Update Device" at bounding box center [980, 558] width 91 height 24
type input "Saving..."
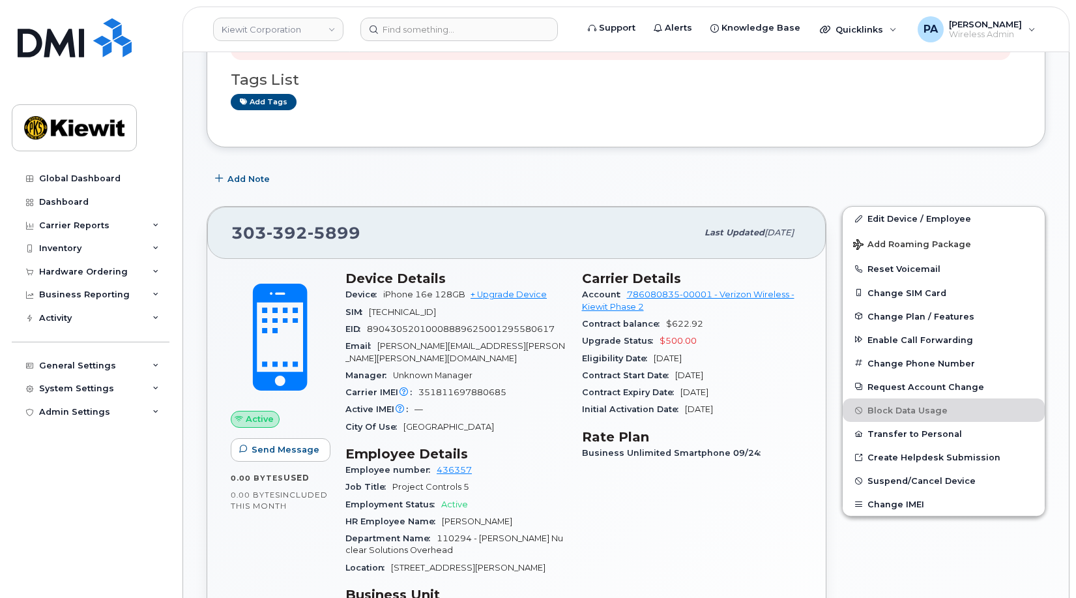
scroll to position [391, 0]
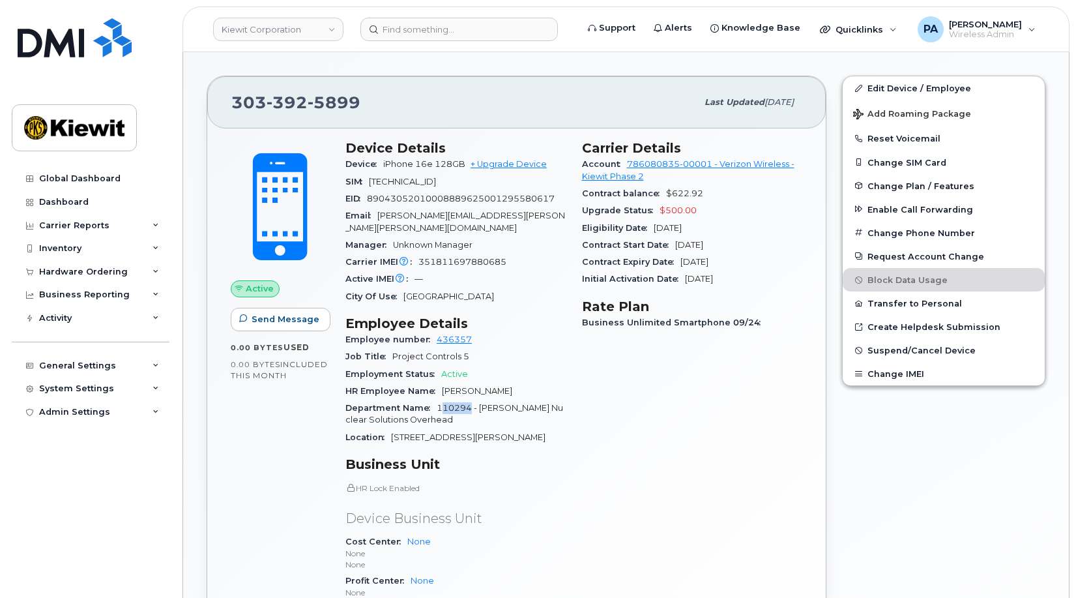
drag, startPoint x: 440, startPoint y: 396, endPoint x: 471, endPoint y: 396, distance: 30.6
click at [471, 403] on span "110294 - [PERSON_NAME] Nuclear Solutions Overhead" at bounding box center [454, 414] width 218 height 22
copy span "10294"
click at [928, 89] on link "Edit Device / Employee" at bounding box center [944, 87] width 202 height 23
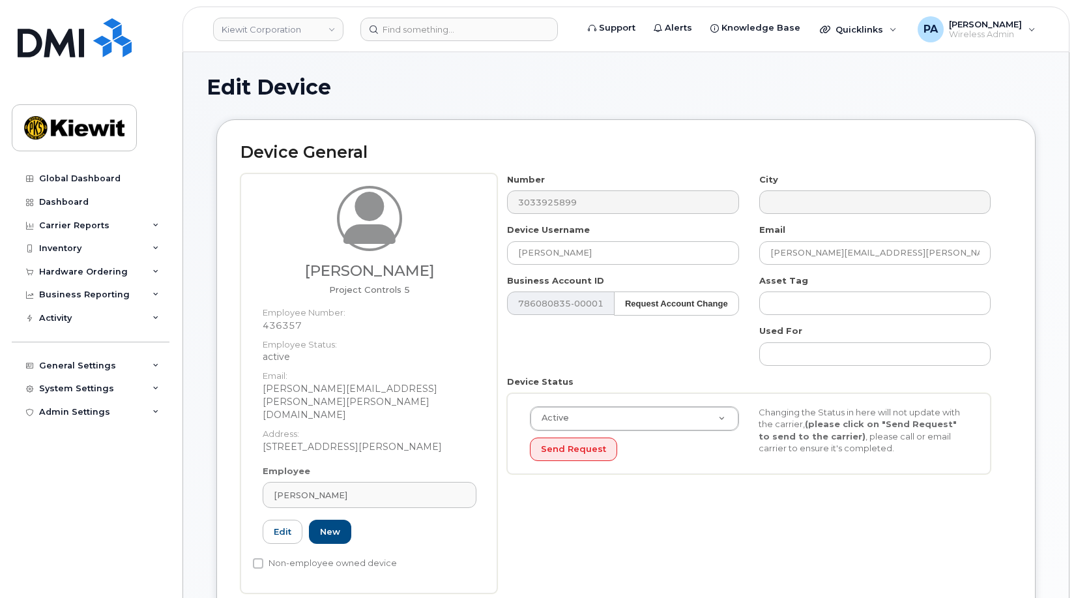
scroll to position [326, 0]
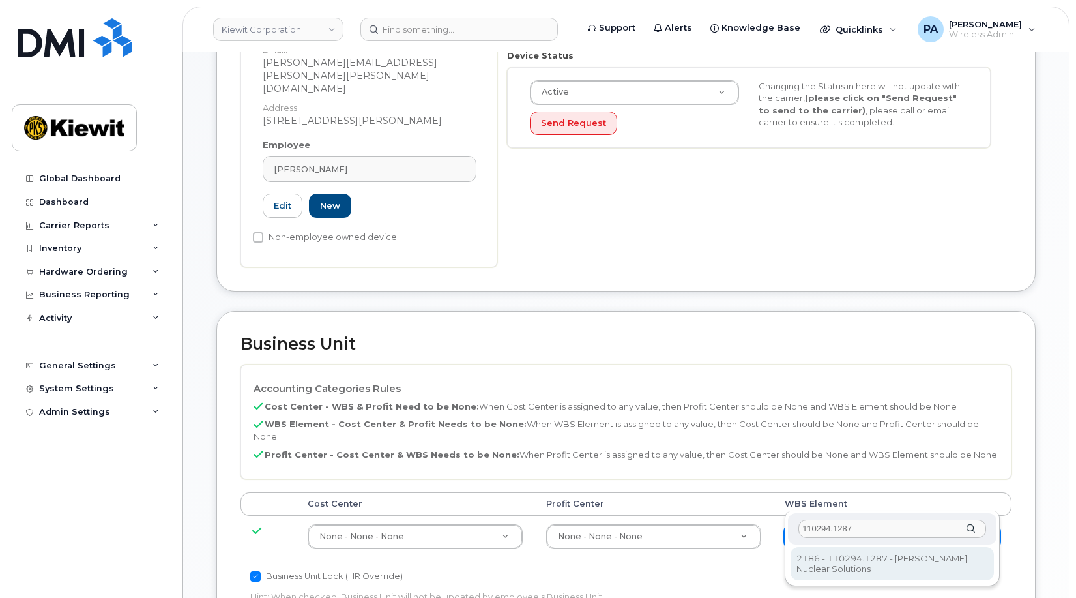
type input "110294.1287"
type input "33469248"
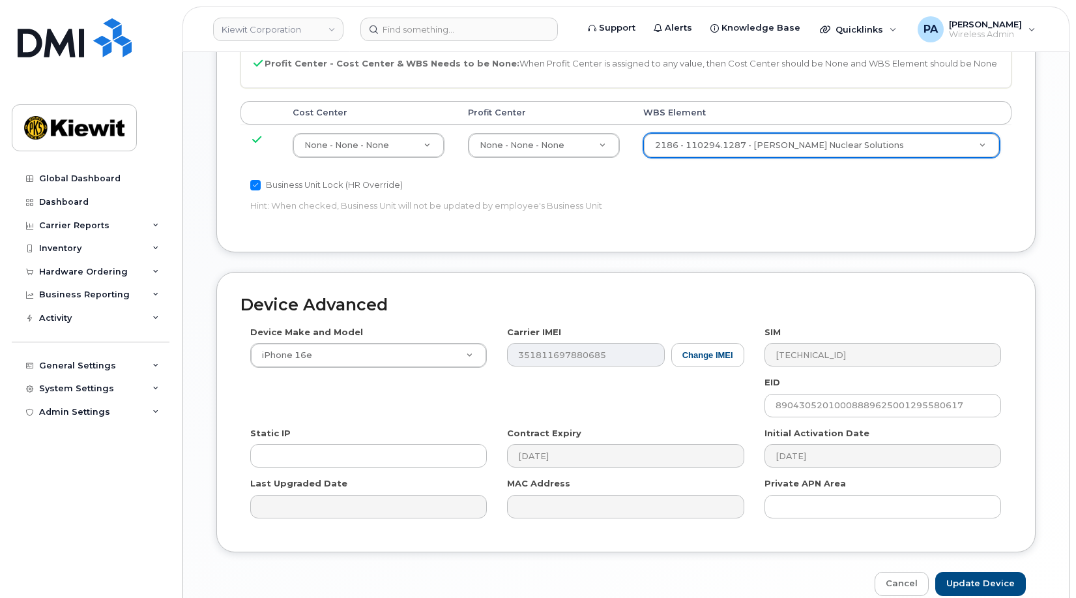
scroll to position [742, 0]
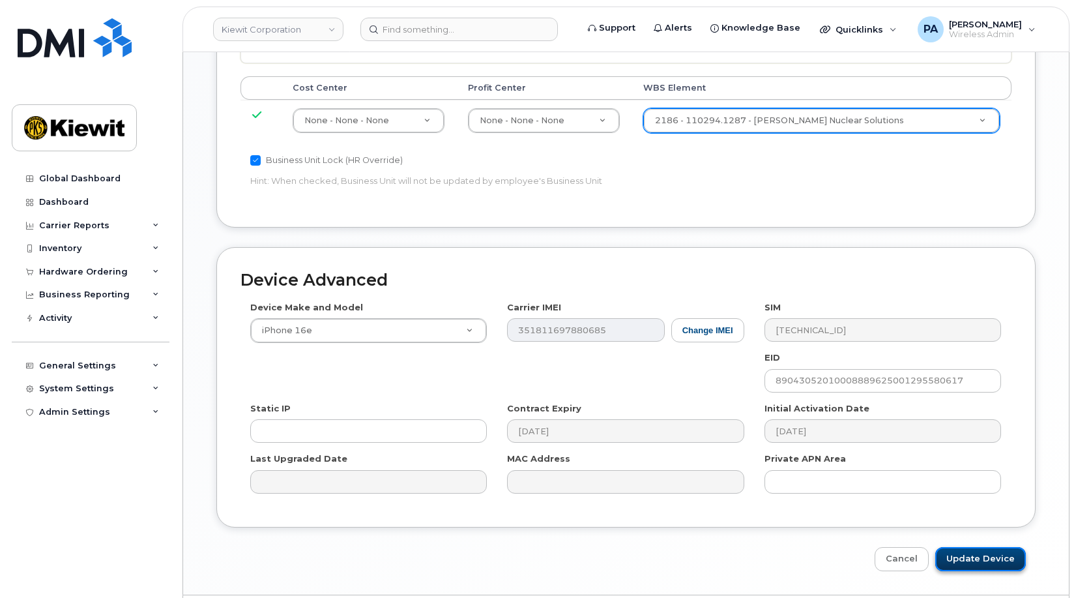
click at [968, 547] on input "Update Device" at bounding box center [980, 559] width 91 height 24
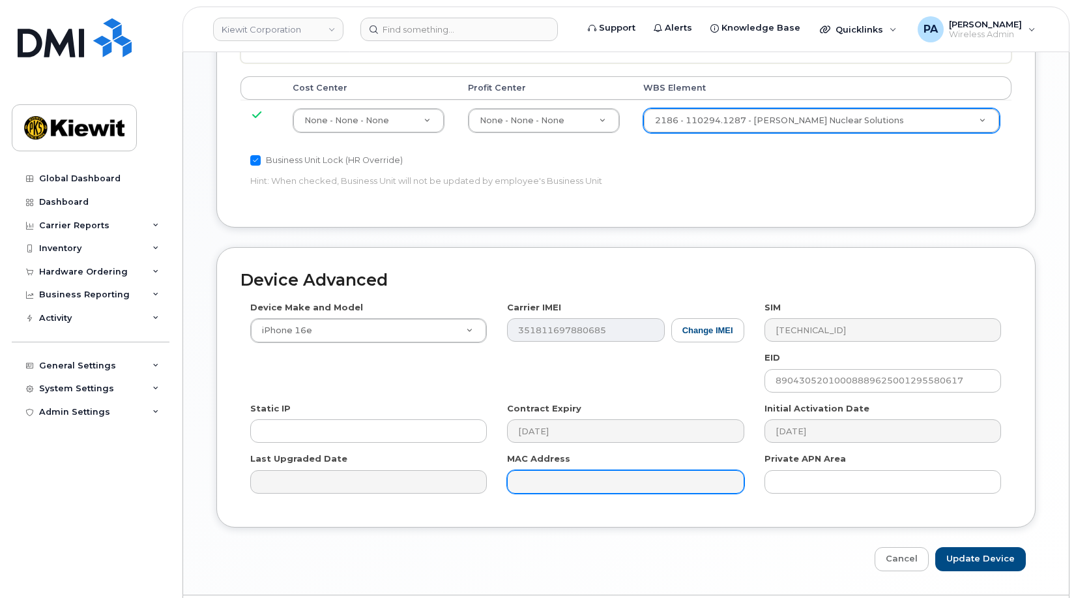
type input "Saving..."
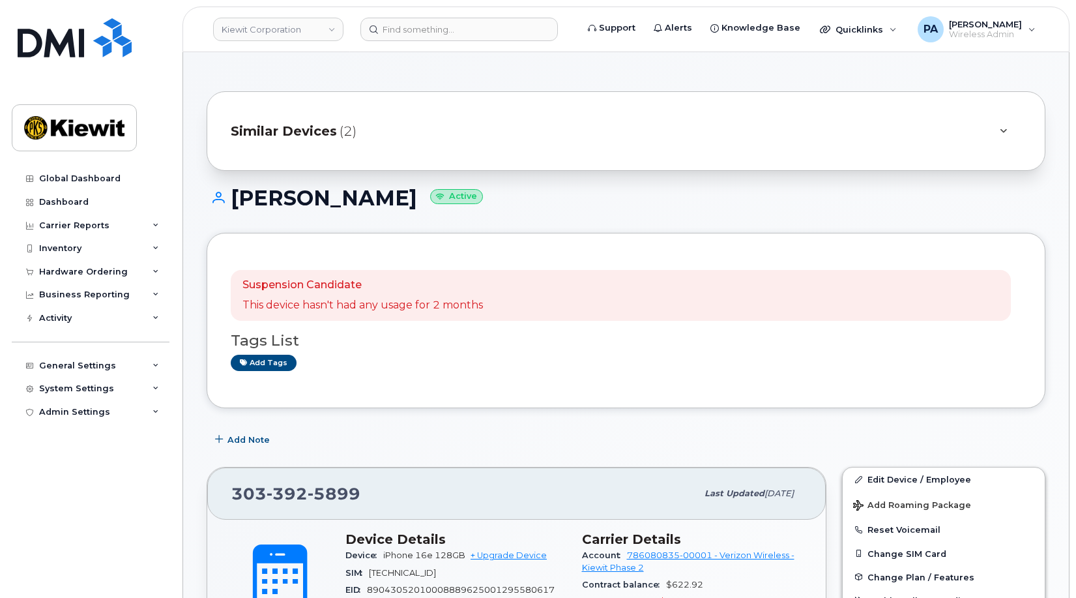
click at [343, 141] on div "Similar Devices (2)" at bounding box center [608, 130] width 754 height 31
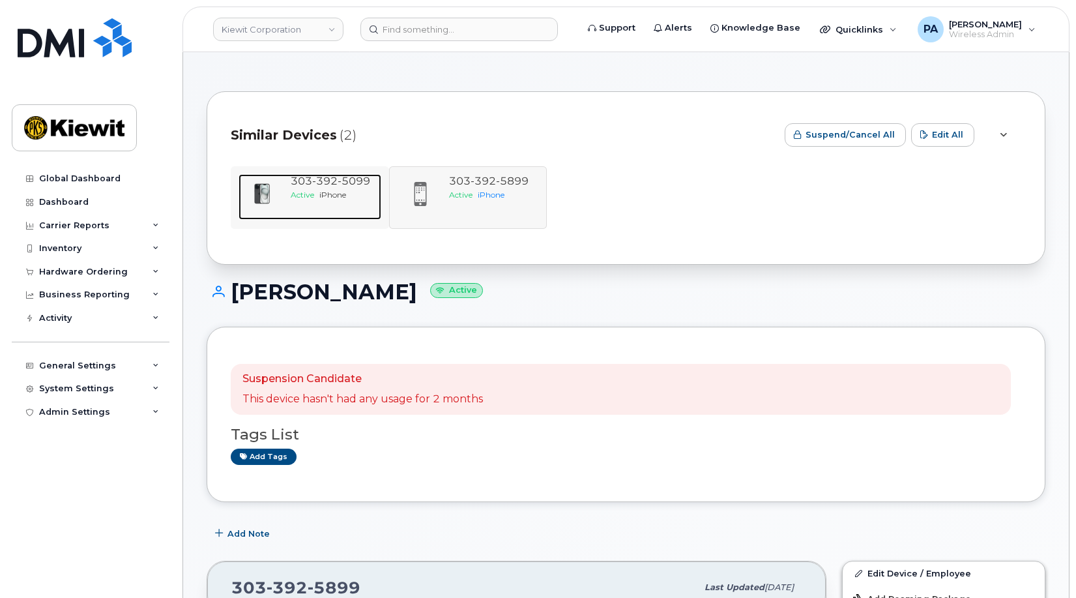
click at [336, 200] on div "303 392 5099 Active iPhone" at bounding box center [333, 197] width 96 height 46
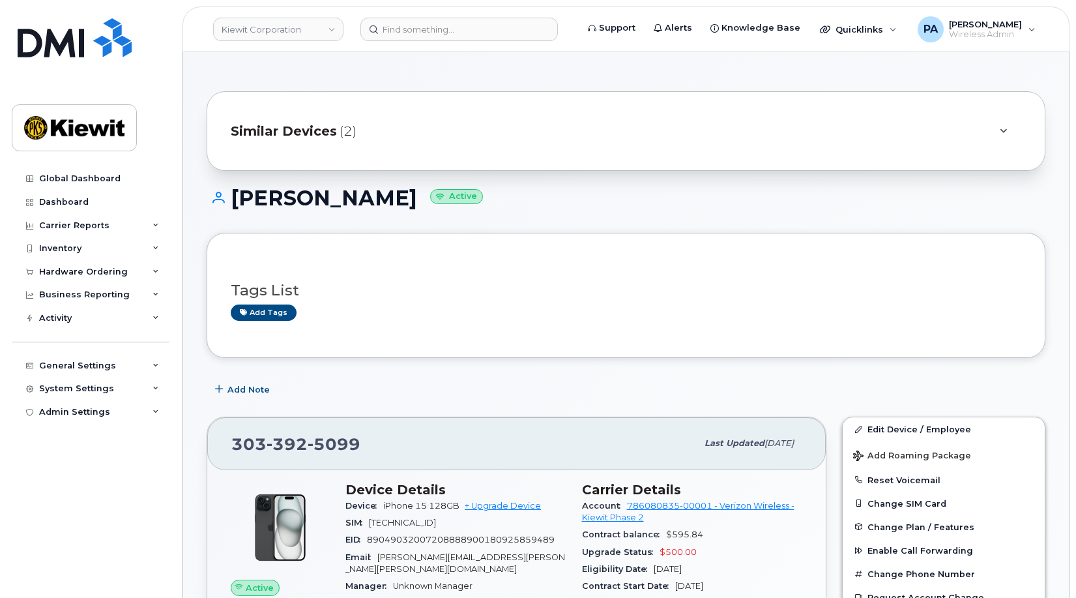
click at [356, 132] on div "Similar Devices (2)" at bounding box center [608, 130] width 754 height 31
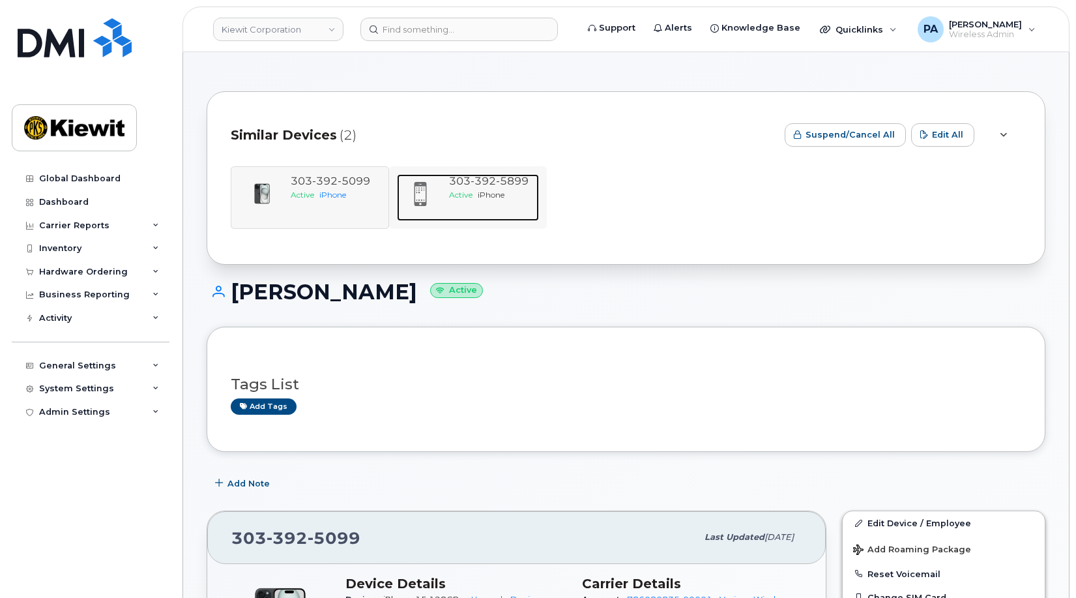
click at [484, 197] on span "iPhone" at bounding box center [491, 195] width 27 height 10
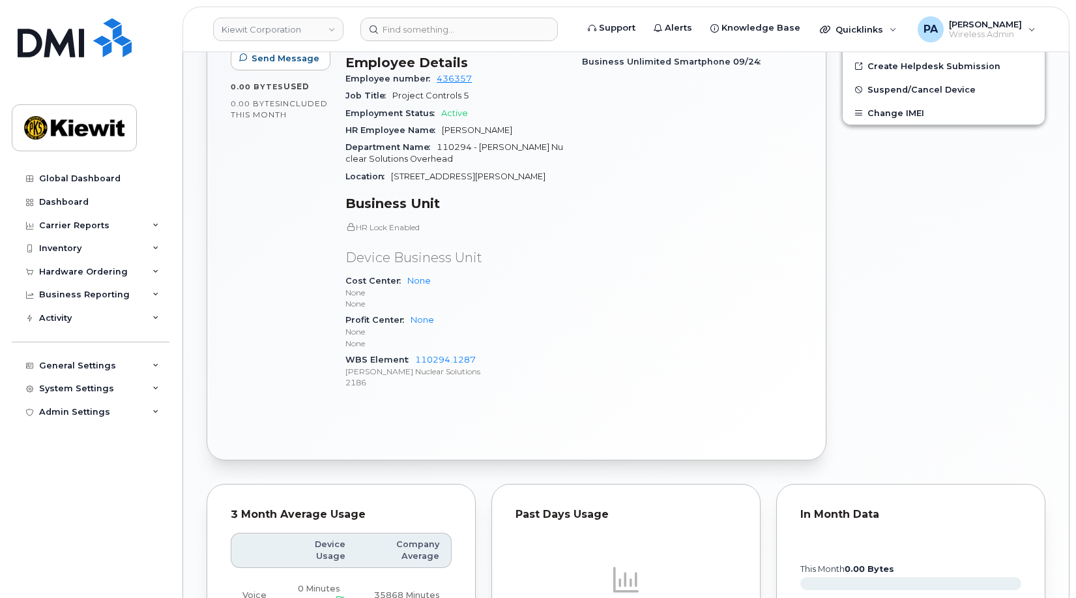
scroll to position [1109, 0]
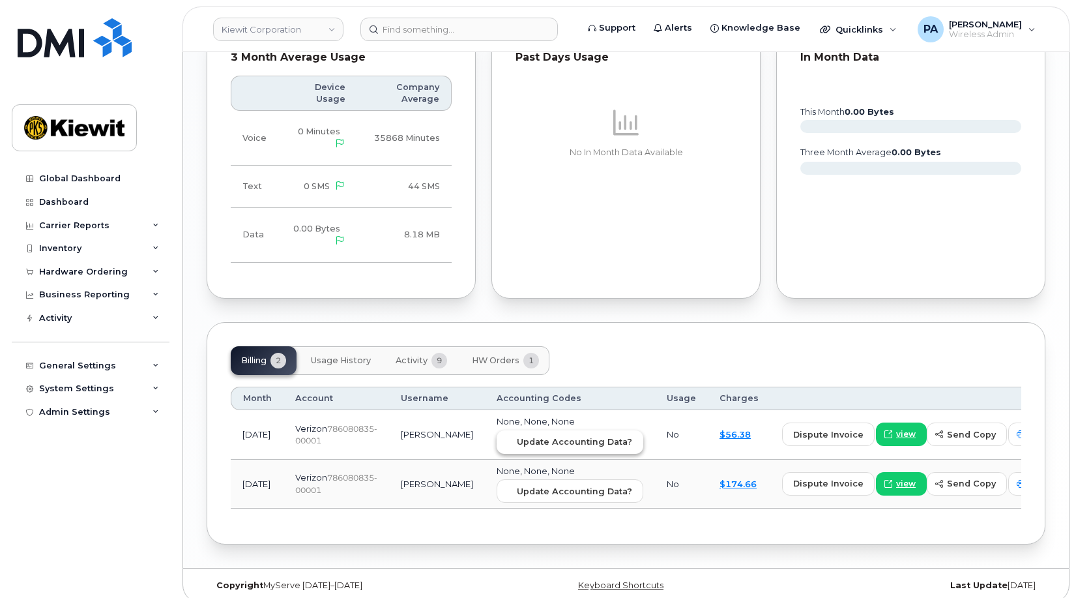
click at [559, 430] on button "Update Accounting Data?" at bounding box center [570, 441] width 147 height 23
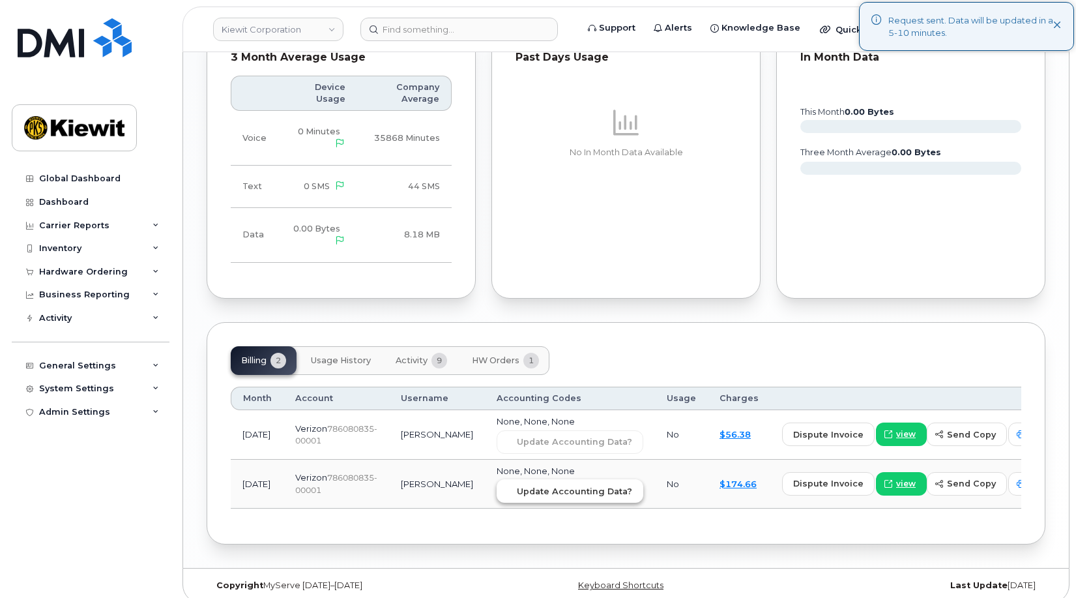
click at [552, 485] on span "Update Accounting Data?" at bounding box center [574, 491] width 115 height 12
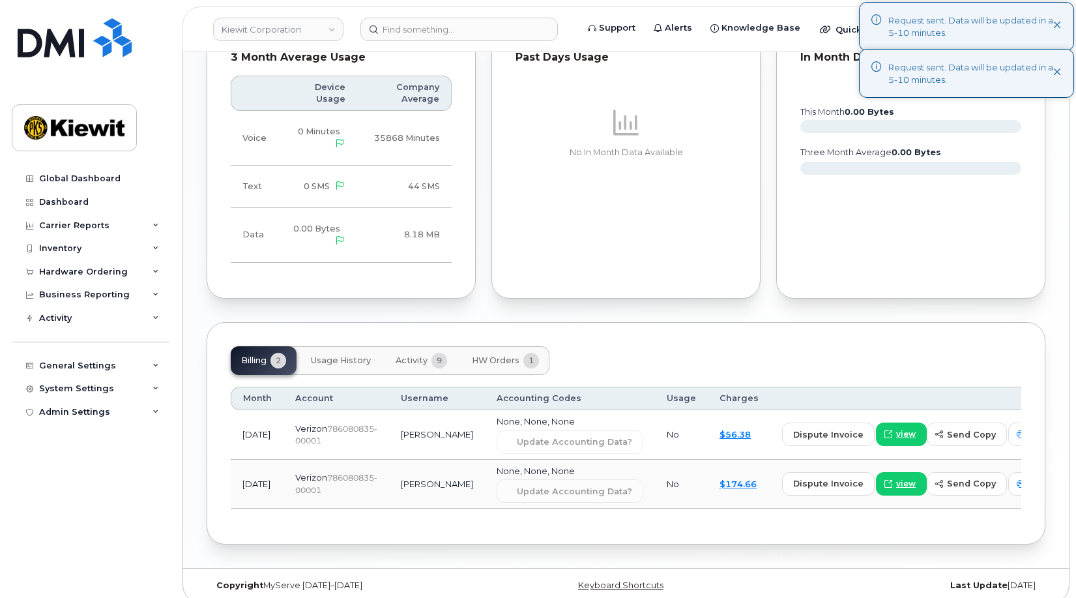
click at [482, 355] on span "HW Orders" at bounding box center [496, 360] width 48 height 10
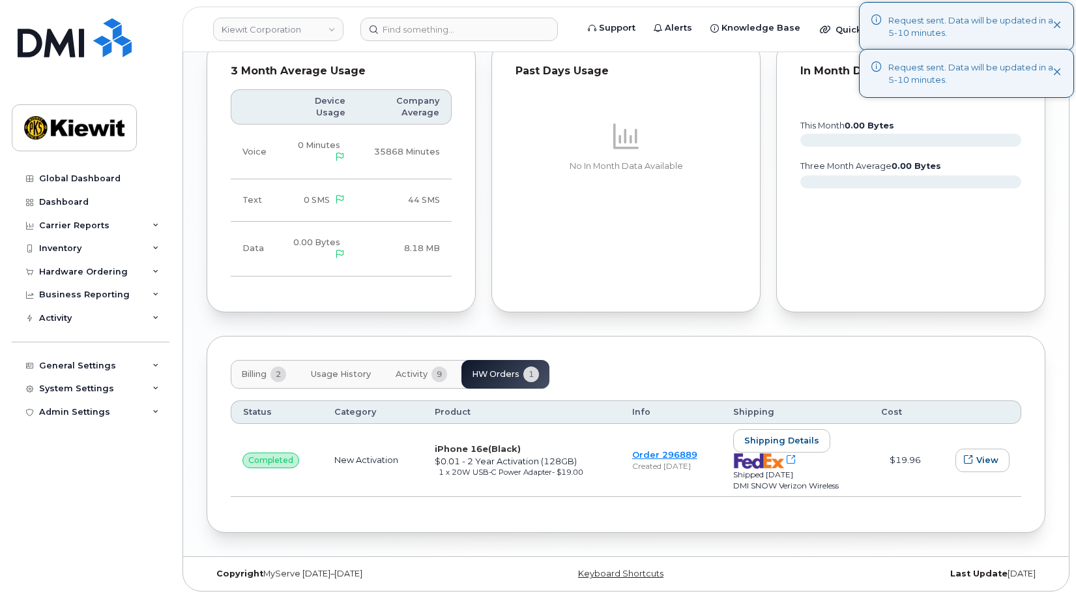
scroll to position [1083, 0]
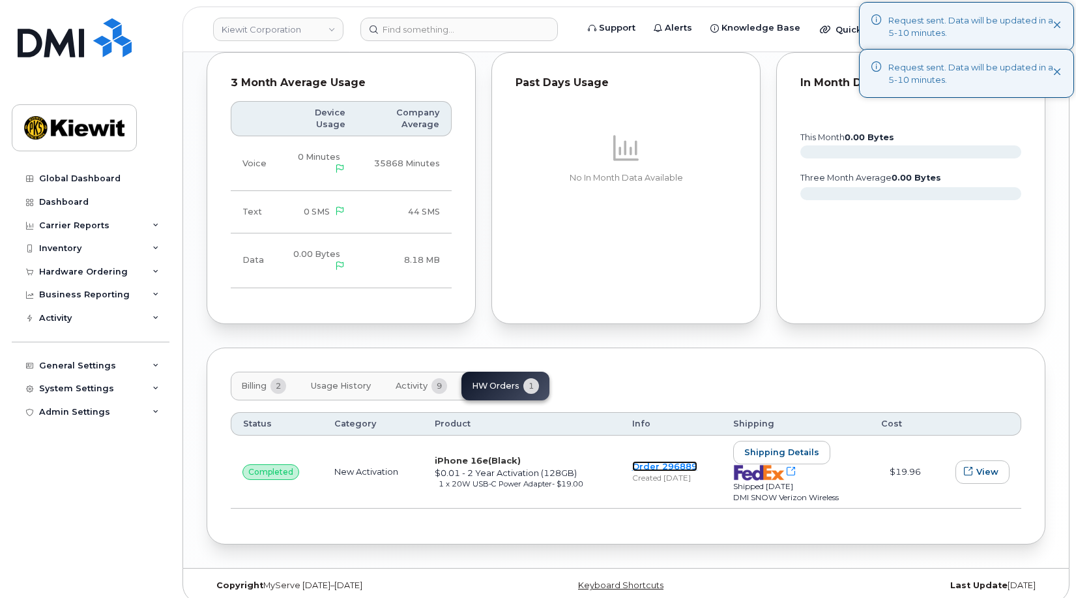
click at [665, 461] on link "Order 296889" at bounding box center [664, 466] width 65 height 10
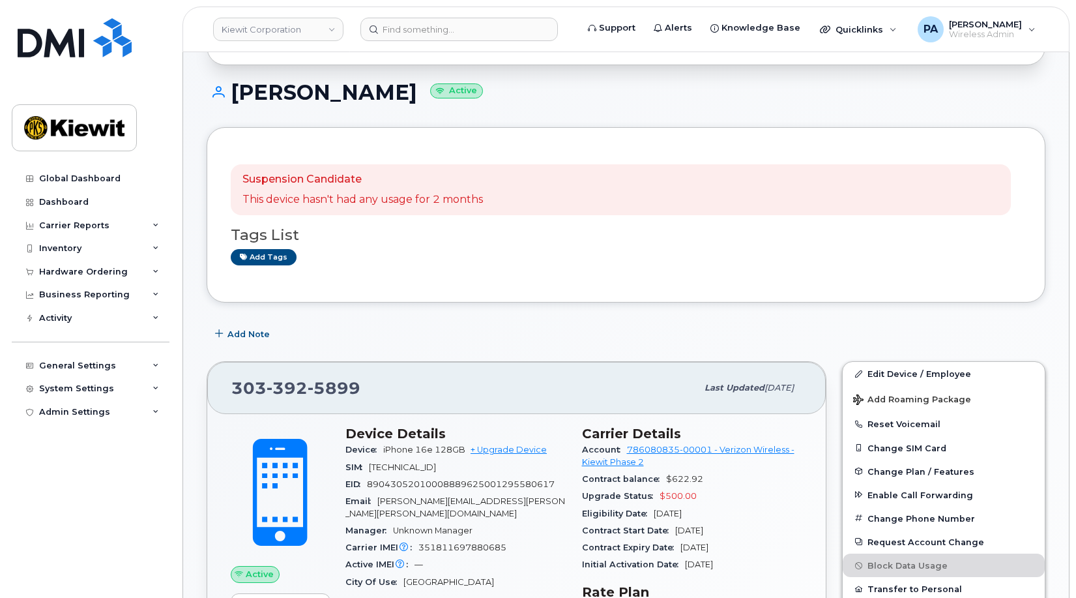
scroll to position [40, 0]
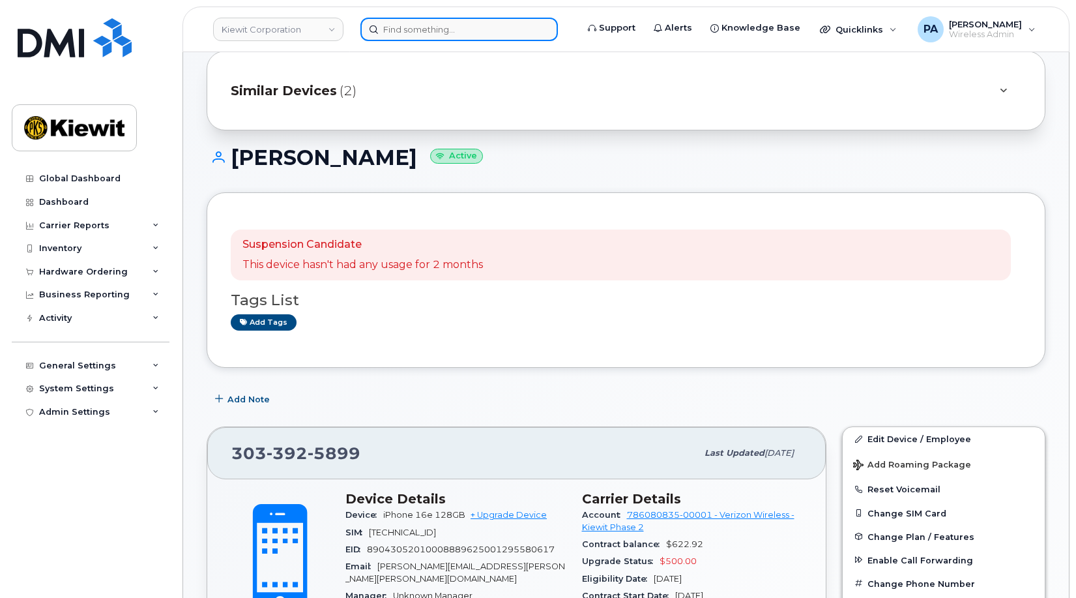
click at [413, 29] on input at bounding box center [458, 29] width 197 height 23
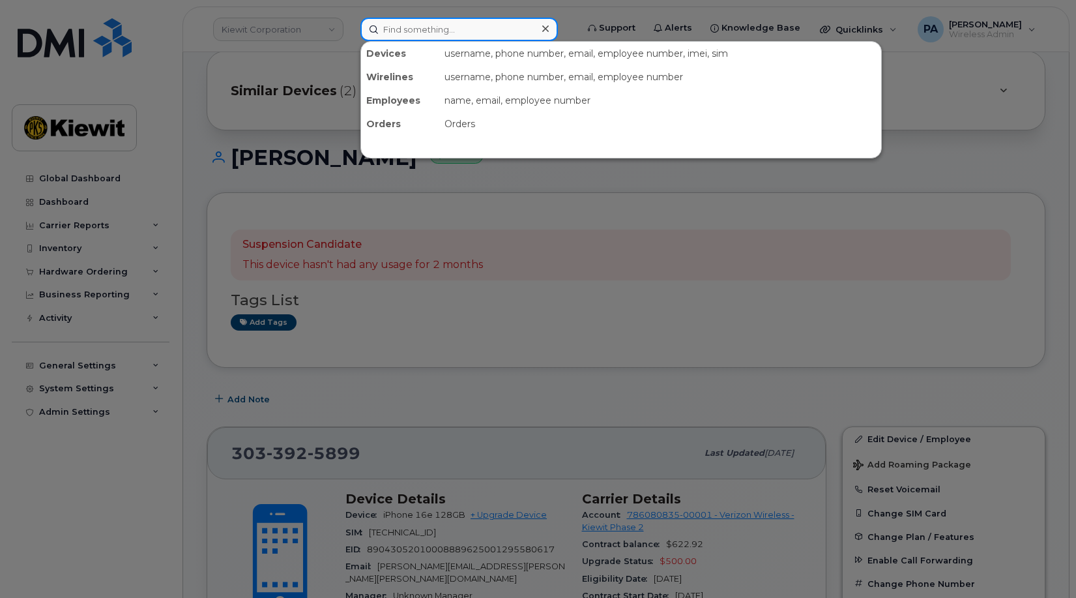
paste input "4803563562"
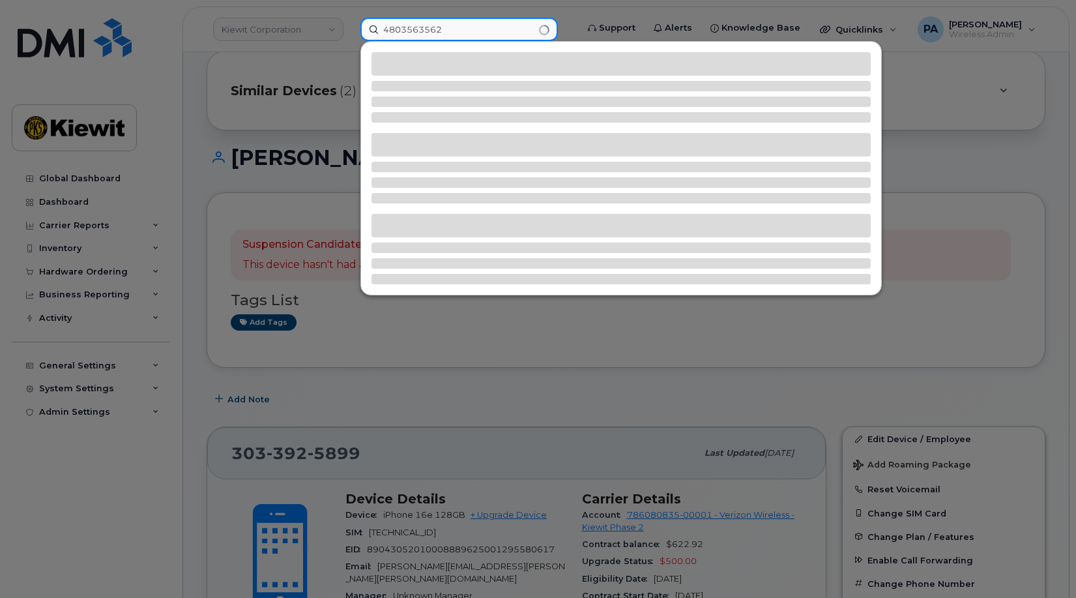
type input "4803563562"
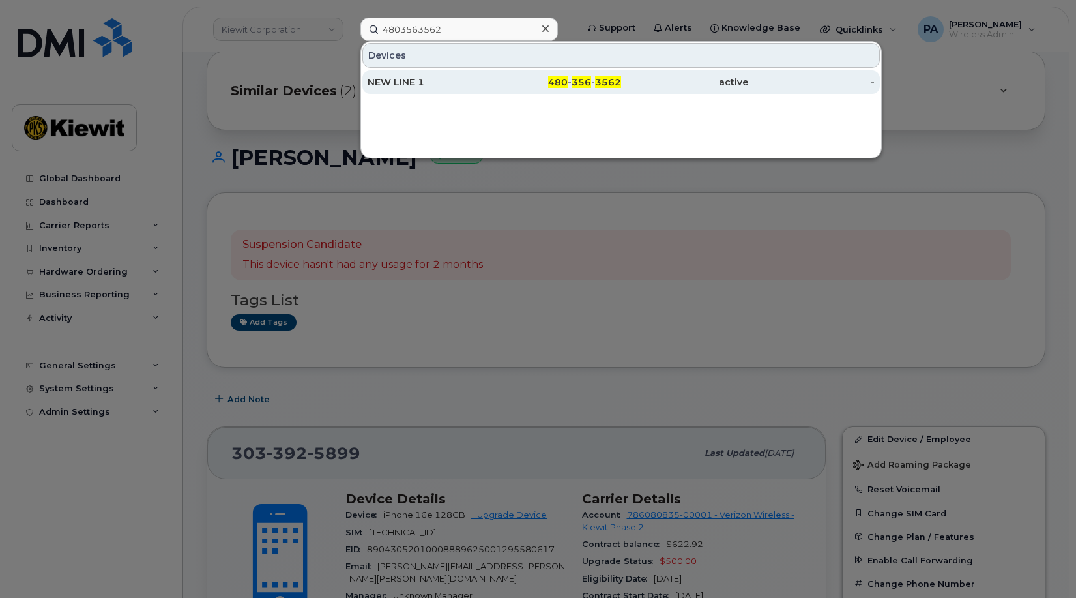
click at [479, 85] on div "NEW LINE 1" at bounding box center [431, 82] width 127 height 13
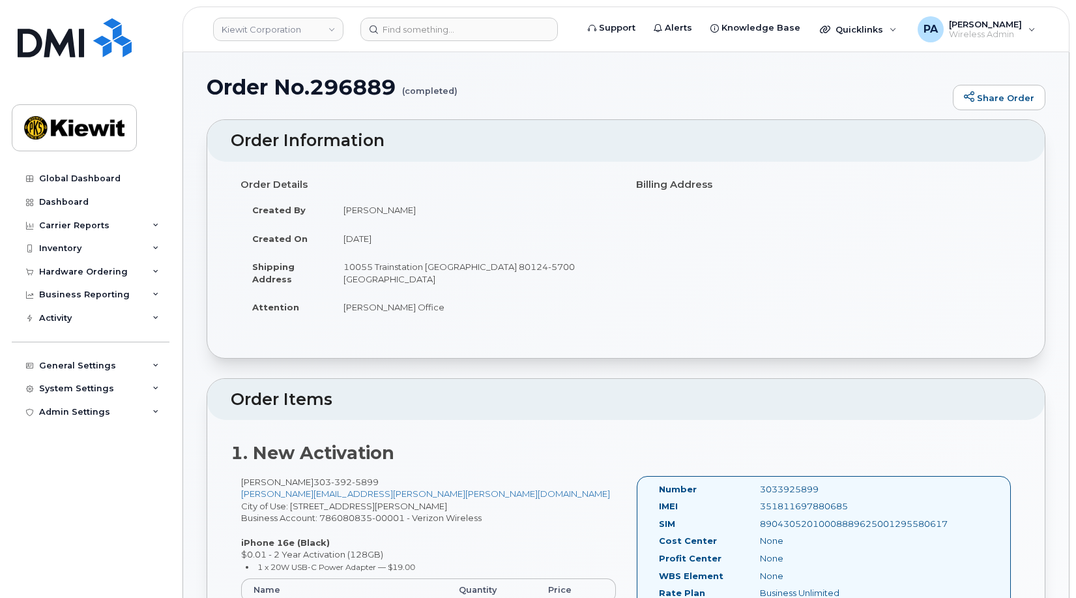
scroll to position [326, 0]
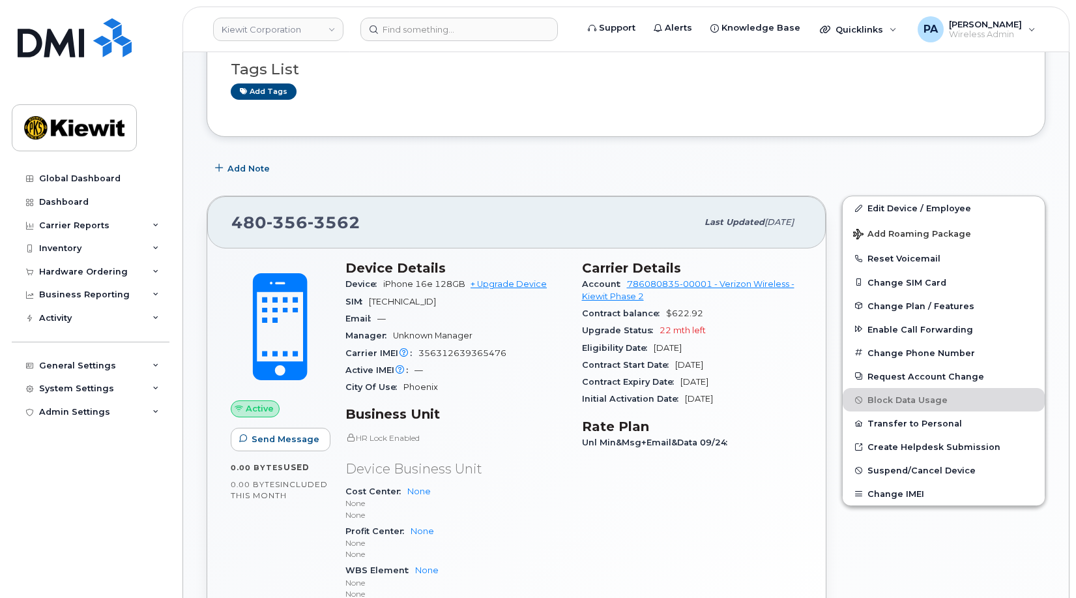
scroll to position [95, 0]
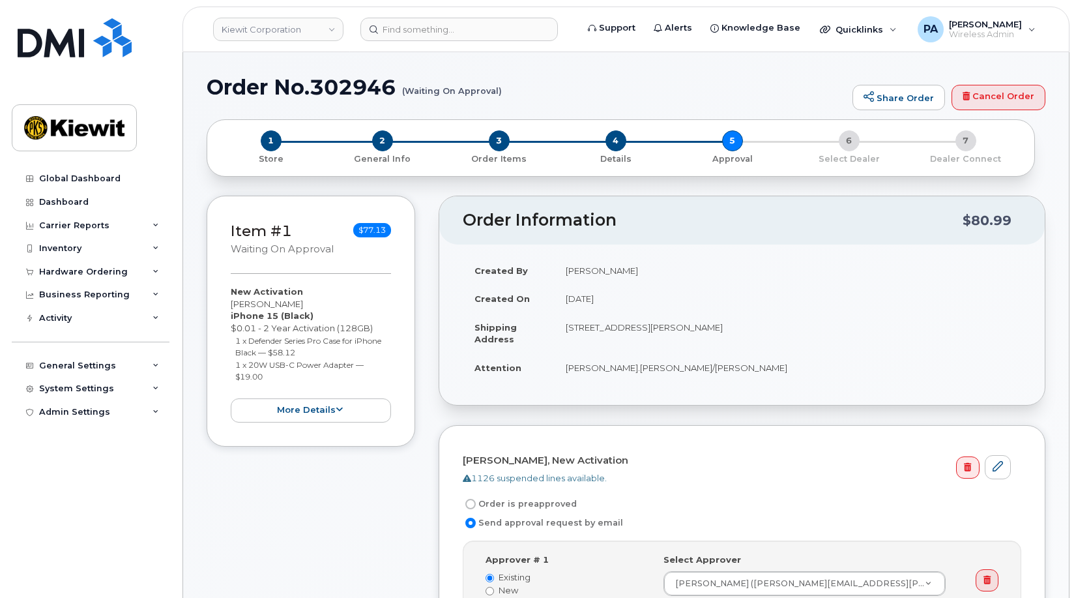
scroll to position [326, 0]
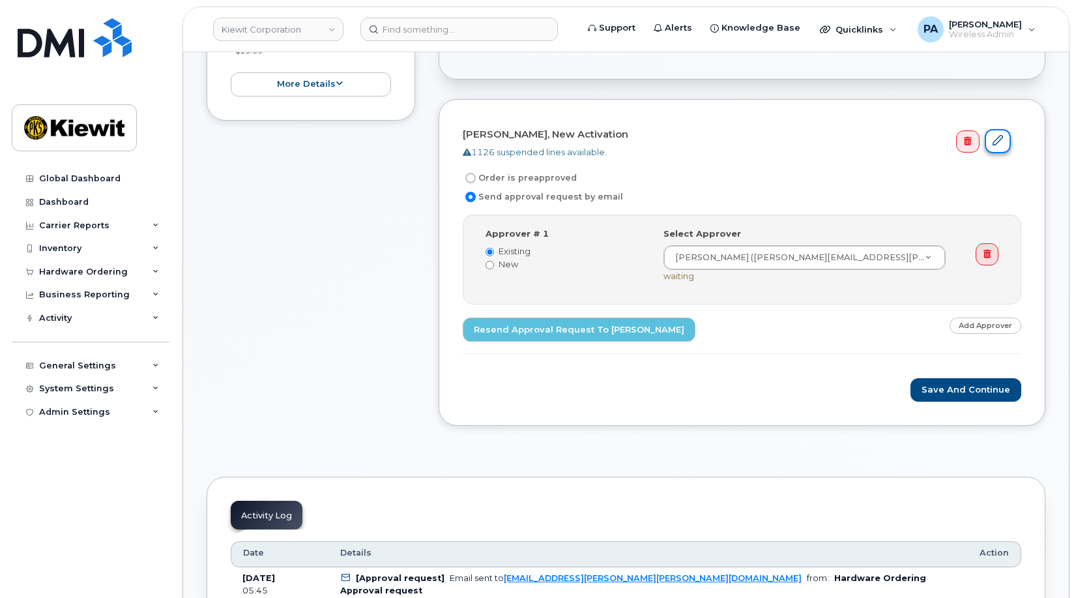
click at [1005, 143] on link at bounding box center [998, 141] width 26 height 24
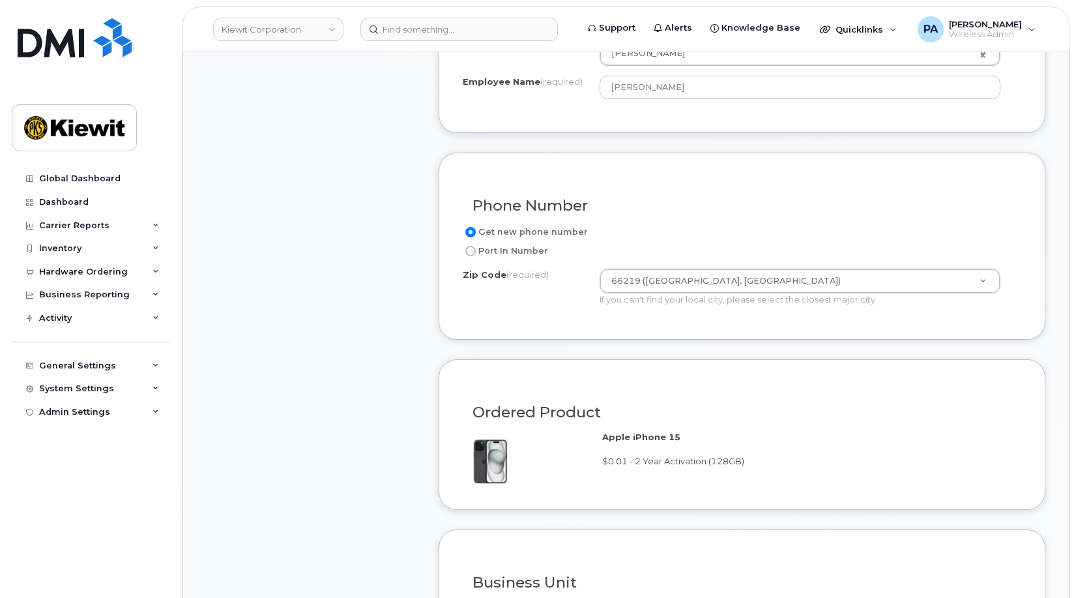
scroll to position [978, 0]
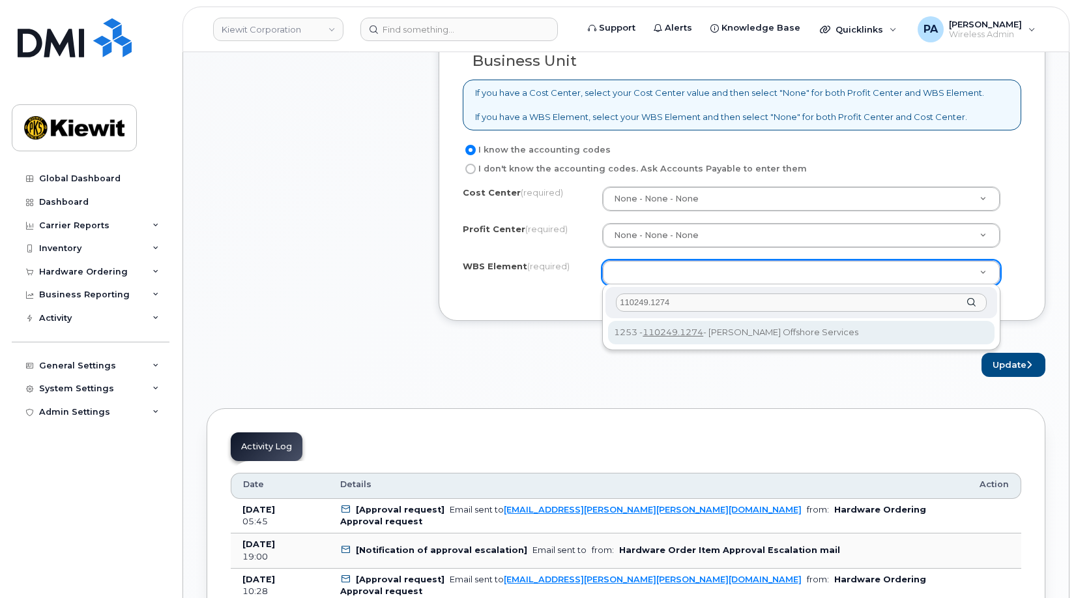
type input "110249.1274"
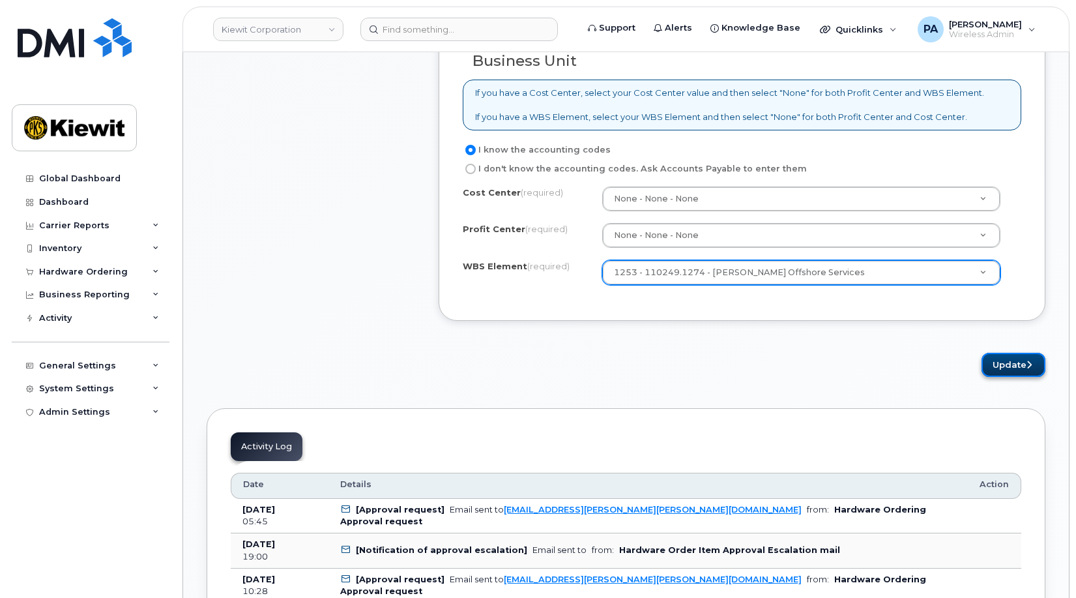
click at [1005, 364] on button "Update" at bounding box center [1013, 365] width 64 height 24
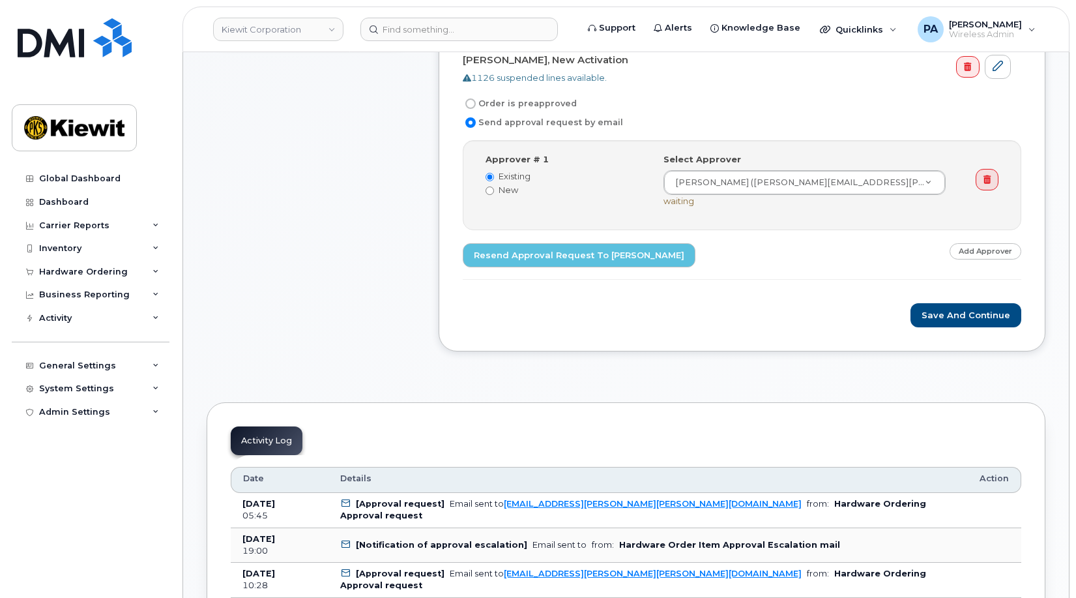
scroll to position [587, 0]
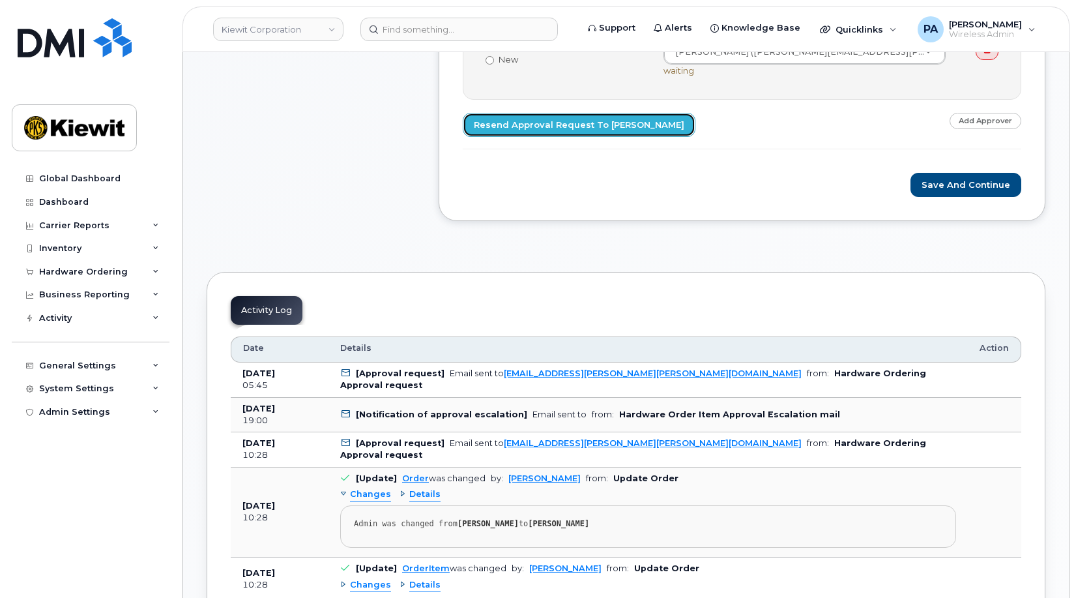
click at [561, 115] on link "Resend Approval Request to [PERSON_NAME]" at bounding box center [579, 125] width 233 height 24
click at [978, 191] on button "Save and Continue" at bounding box center [965, 185] width 111 height 24
